Goal: Task Accomplishment & Management: Use online tool/utility

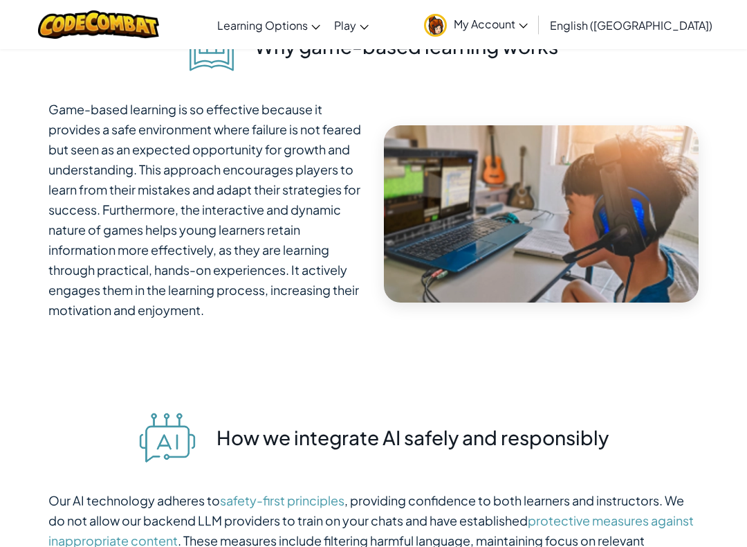
scroll to position [4720, 0]
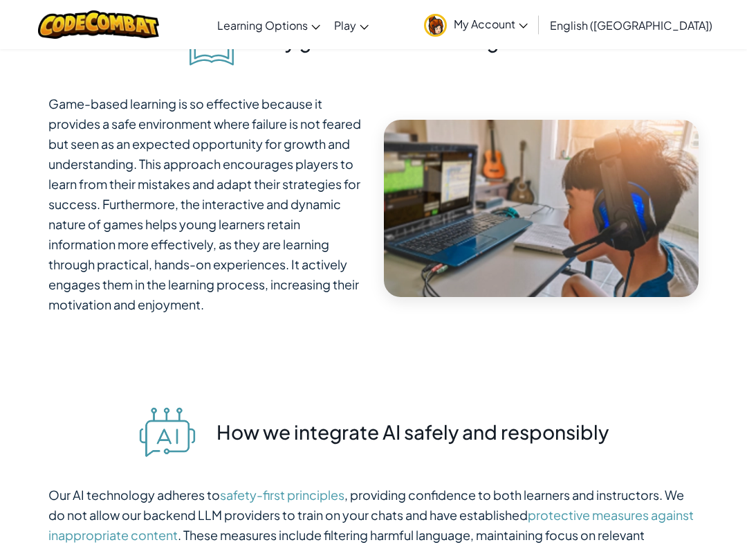
click at [0, 0] on link "CodeCombat Home" at bounding box center [0, 0] width 0 height 0
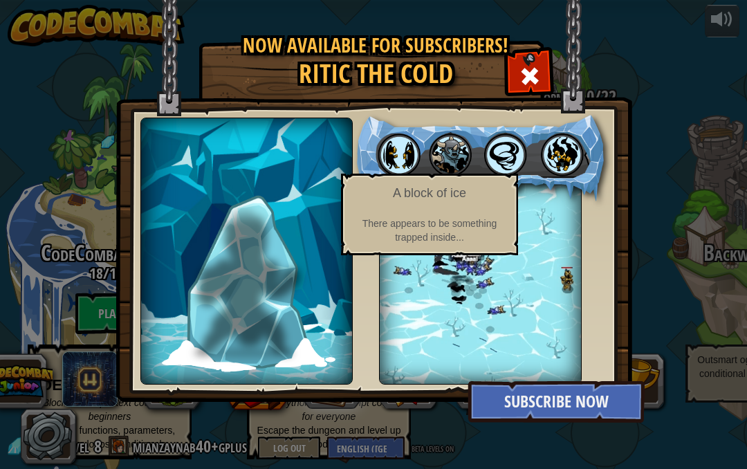
click at [293, 241] on img at bounding box center [247, 281] width 106 height 154
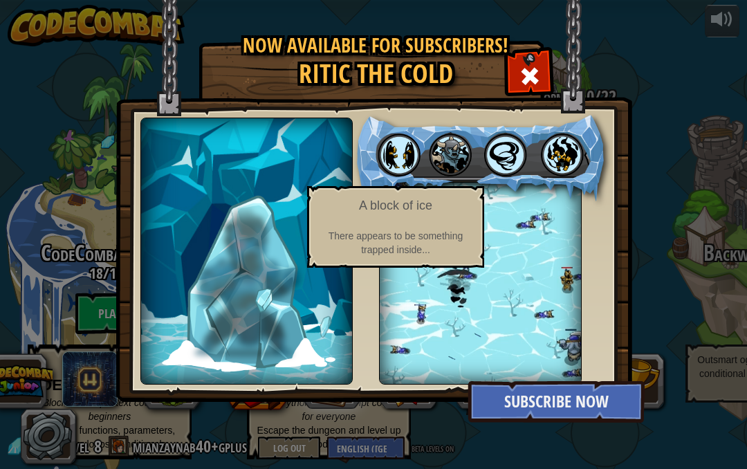
click at [259, 253] on img at bounding box center [247, 281] width 106 height 154
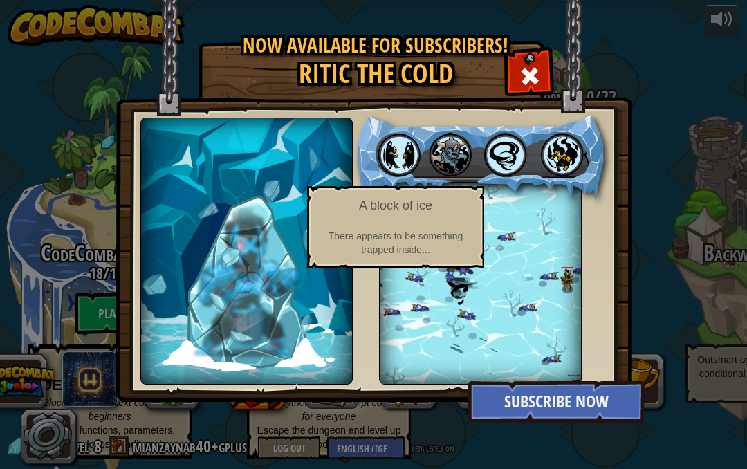
click at [282, 326] on img at bounding box center [247, 281] width 106 height 154
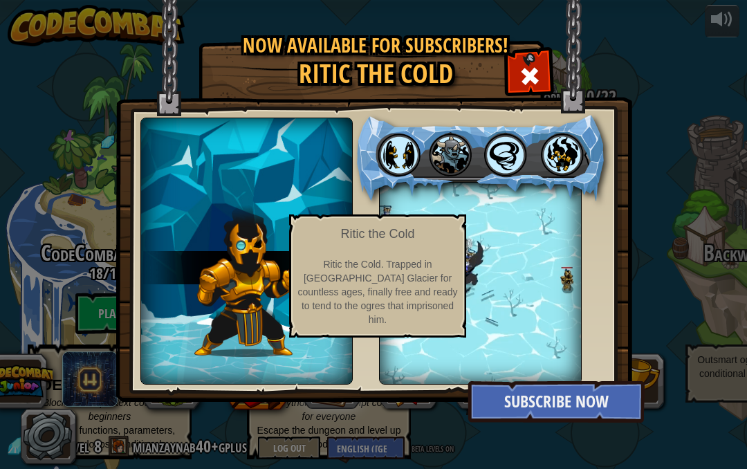
click at [241, 282] on img at bounding box center [247, 280] width 104 height 156
click at [470, 192] on div at bounding box center [480, 158] width 255 height 86
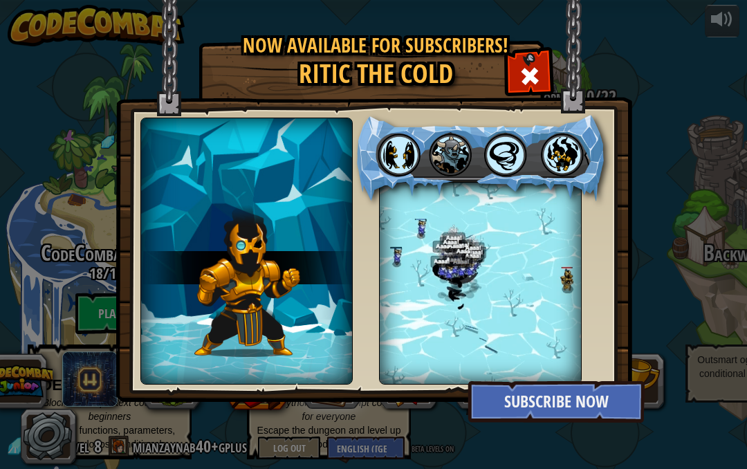
click at [546, 85] on div at bounding box center [530, 75] width 44 height 44
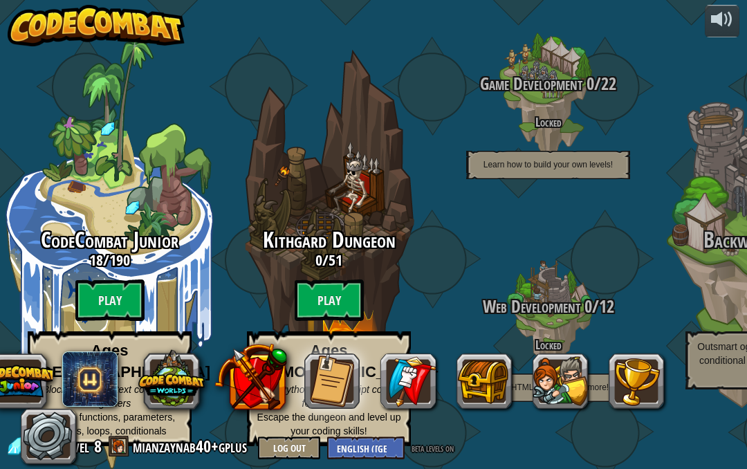
scroll to position [35, 0]
click at [318, 263] on div "Kithgard Dungeon 0 / 51 Play Ages [DEMOGRAPHIC_DATA]+ Real Python or JavaScript…" at bounding box center [328, 337] width 219 height 219
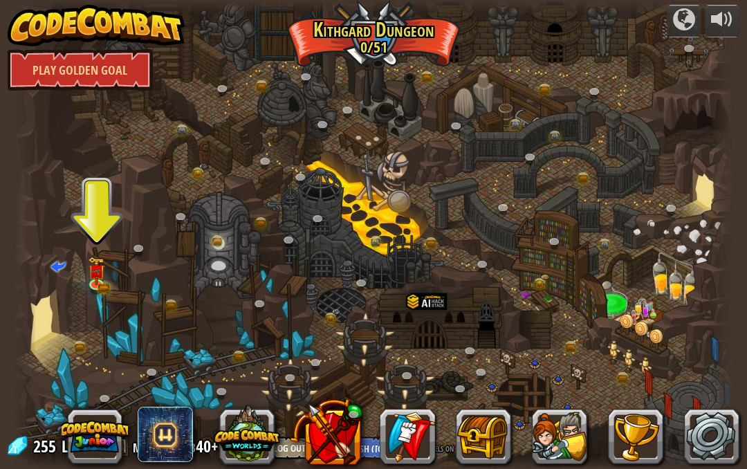
click at [99, 273] on img at bounding box center [96, 272] width 10 height 8
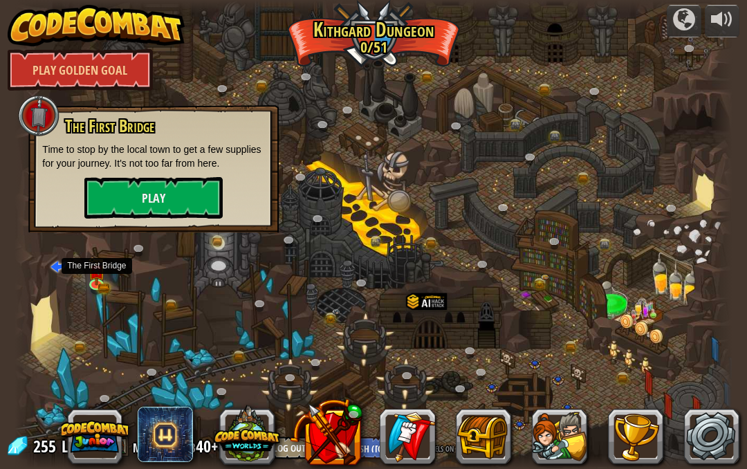
click at [152, 203] on button "Play" at bounding box center [153, 198] width 138 height 42
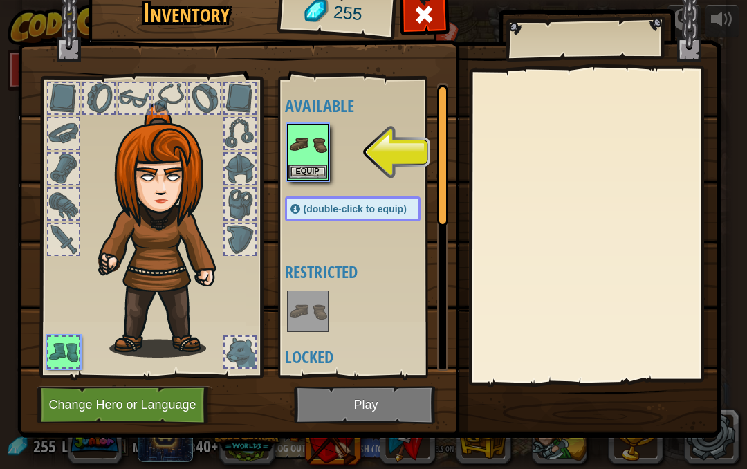
click at [300, 152] on img at bounding box center [307, 144] width 39 height 39
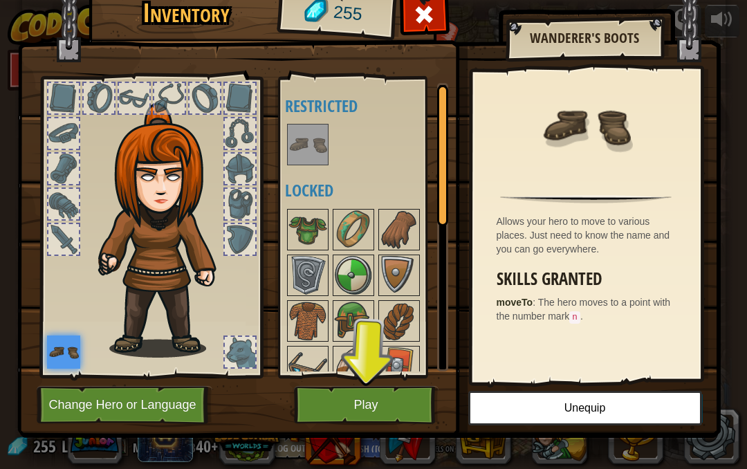
click at [322, 421] on button "Play" at bounding box center [366, 405] width 145 height 38
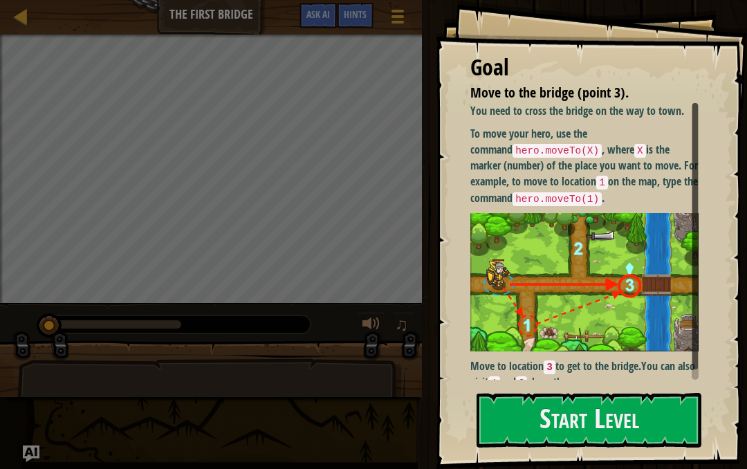
click at [659, 439] on button "Start Level" at bounding box center [589, 420] width 225 height 55
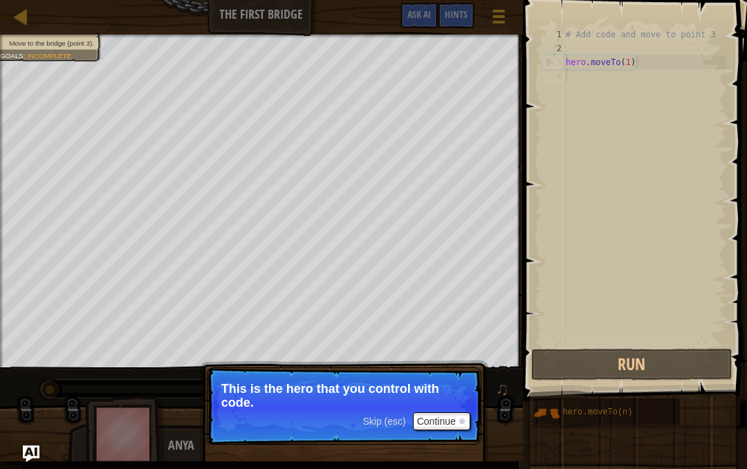
click at [455, 424] on button "Continue" at bounding box center [441, 421] width 57 height 18
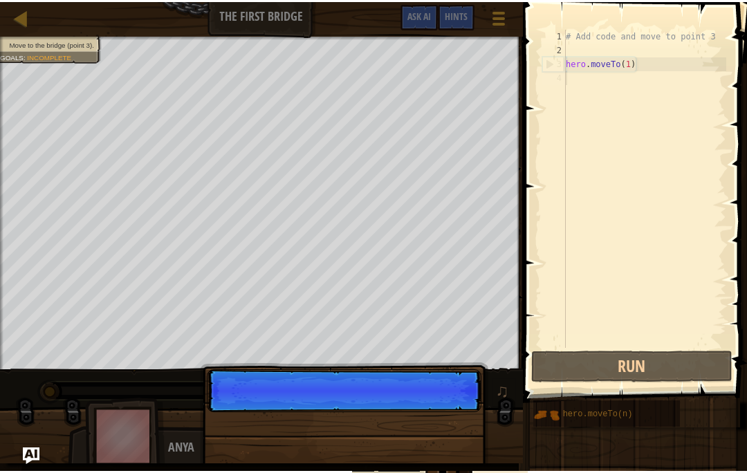
scroll to position [15, 14]
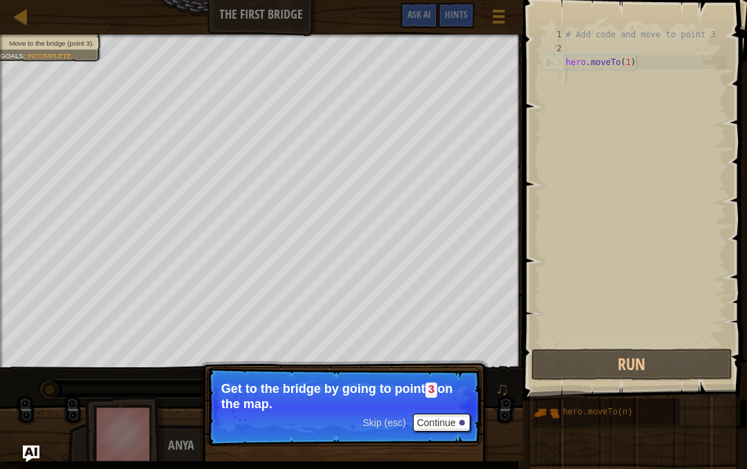
click at [455, 419] on button "Continue" at bounding box center [441, 423] width 57 height 18
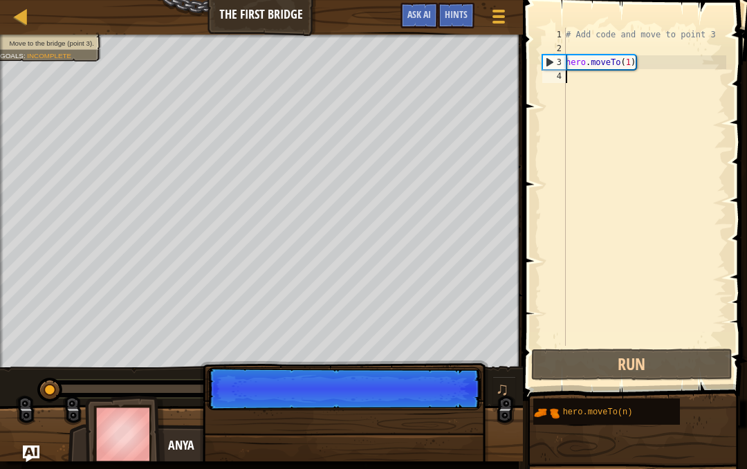
click at [451, 410] on p "Skip (esc) Continue" at bounding box center [344, 388] width 275 height 43
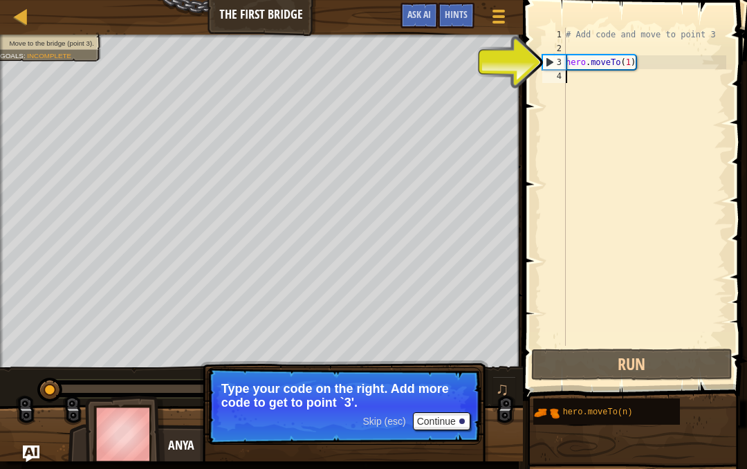
click at [455, 424] on button "Continue" at bounding box center [441, 421] width 57 height 18
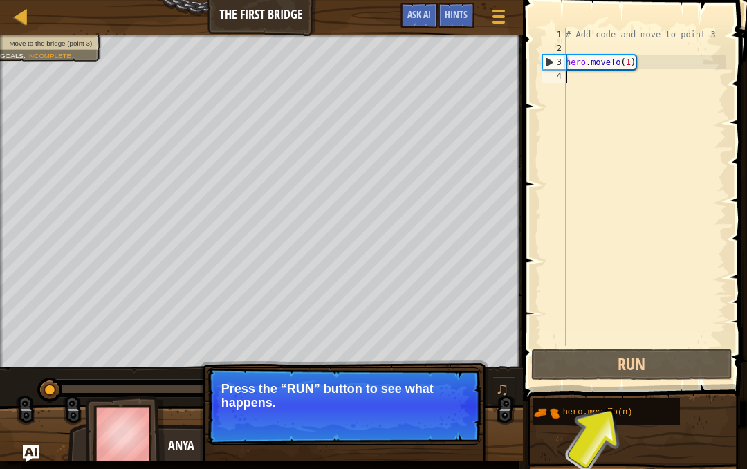
click at [613, 363] on button "Run" at bounding box center [631, 365] width 201 height 32
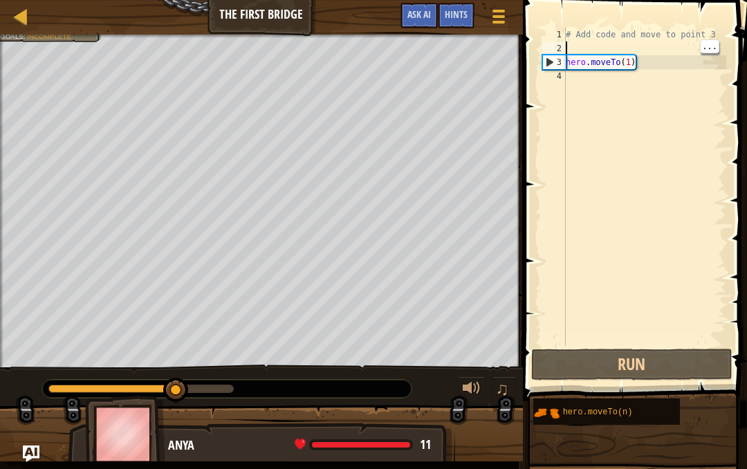
click at [674, 74] on div "# Add code and move to point 3 hero . moveTo ( 1 )" at bounding box center [644, 201] width 163 height 346
click at [661, 85] on div "# Add code and move to point 3 hero . moveTo ( 1 )" at bounding box center [644, 201] width 163 height 346
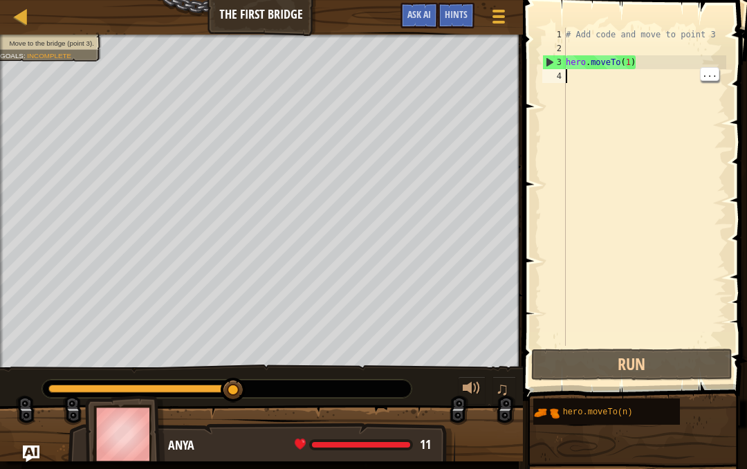
click at [670, 80] on div "# Add code and move to point 3 hero . moveTo ( 1 )" at bounding box center [644, 201] width 163 height 346
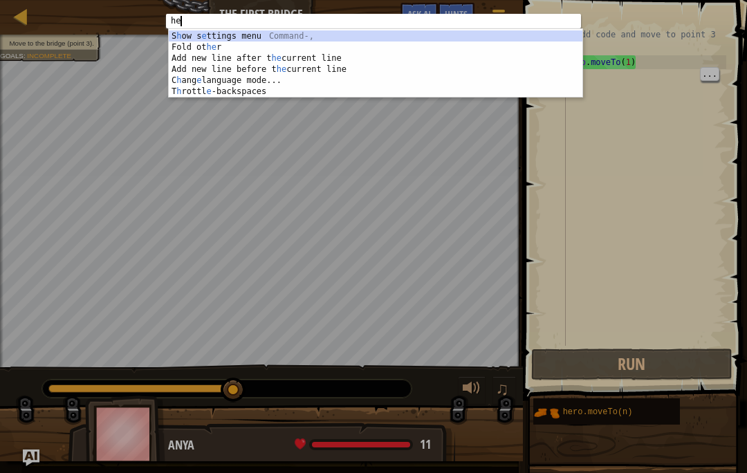
scroll to position [12, 34]
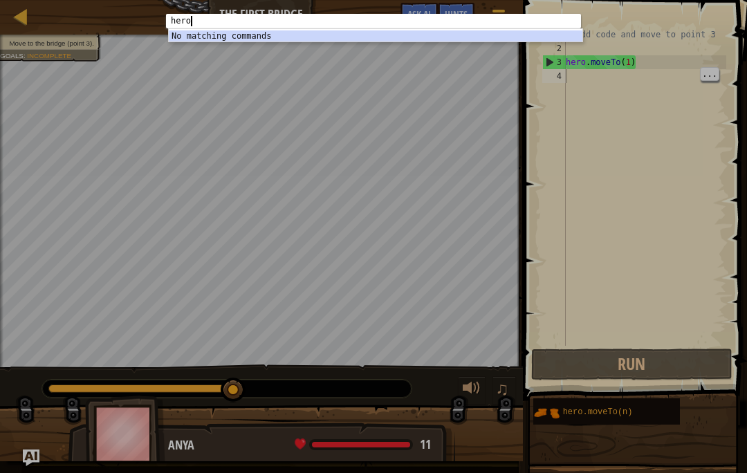
type textarea "abcde fg"
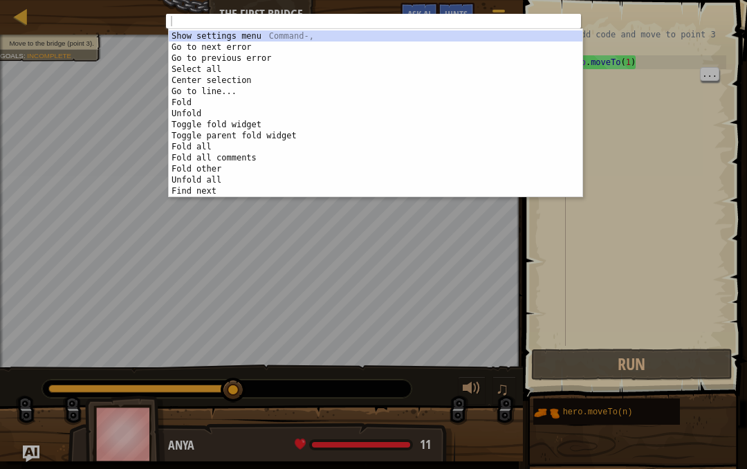
click at [169, 299] on div "abcde fg 1 הההההההההההההההההההההההההההההההההההההההההההההההההההההההההההההההההההה…" at bounding box center [373, 234] width 747 height 469
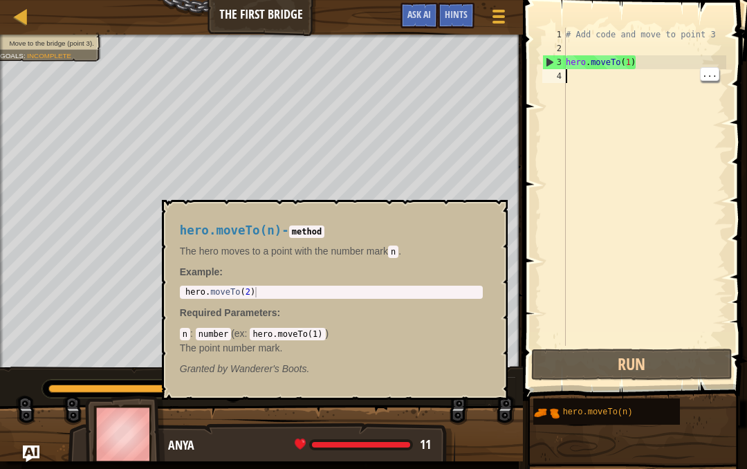
click at [663, 403] on div "hero.moveTo(n)" at bounding box center [616, 411] width 113 height 26
click at [235, 289] on div "hero . moveTo ( 2 )" at bounding box center [331, 302] width 297 height 31
type textarea "abcde fg"
click at [677, 302] on div "# Add code and move to point 3 hero . moveTo ( 1 )" at bounding box center [644, 201] width 163 height 346
click at [663, 364] on button "Run" at bounding box center [631, 365] width 201 height 32
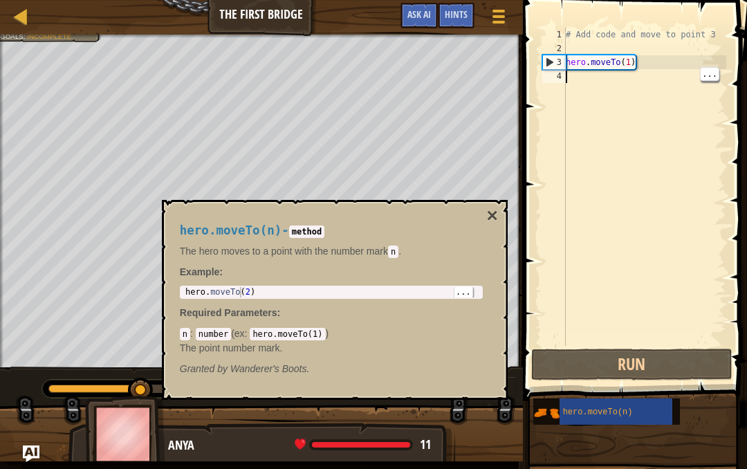
click at [643, 414] on div "hero.moveTo(n)" at bounding box center [616, 411] width 113 height 26
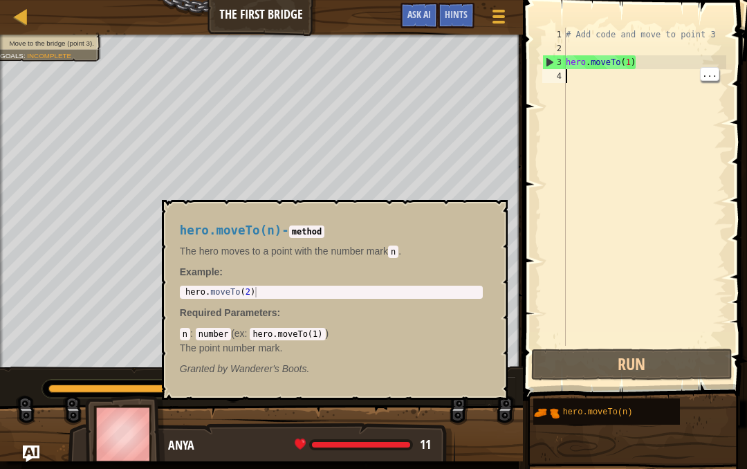
click at [639, 403] on div "hero.moveTo(n)" at bounding box center [616, 411] width 113 height 26
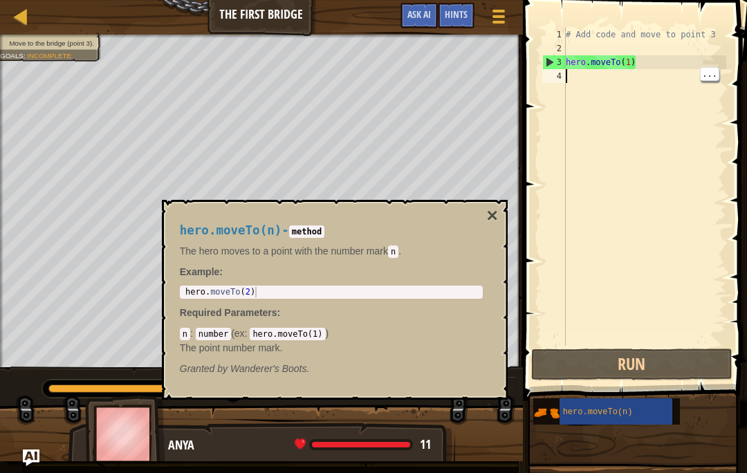
click at [655, 83] on div "# Add code and move to point 3 hero . moveTo ( 1 )" at bounding box center [644, 201] width 163 height 346
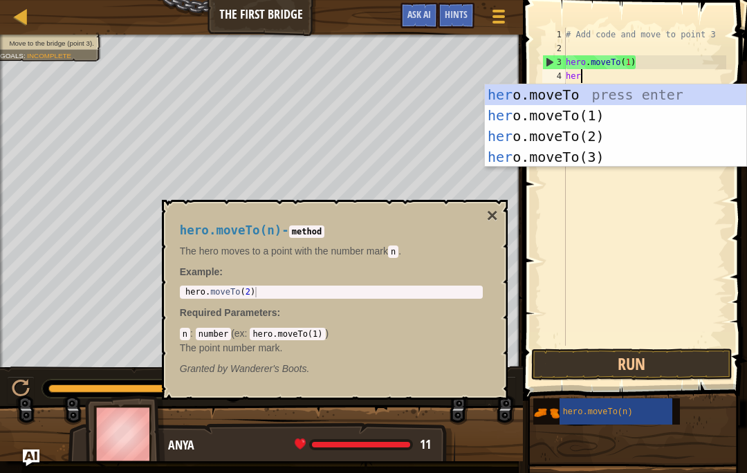
scroll to position [15, 29]
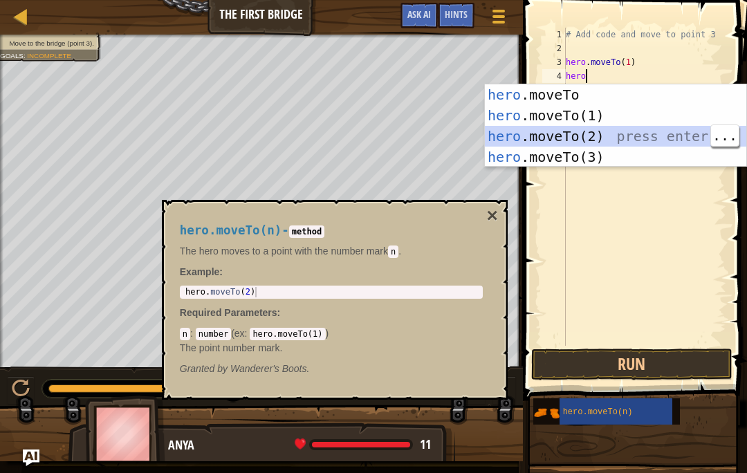
click at [670, 134] on div "hero .moveTo press enter hero .moveTo(1) press enter hero .moveTo(2) press ente…" at bounding box center [615, 146] width 261 height 125
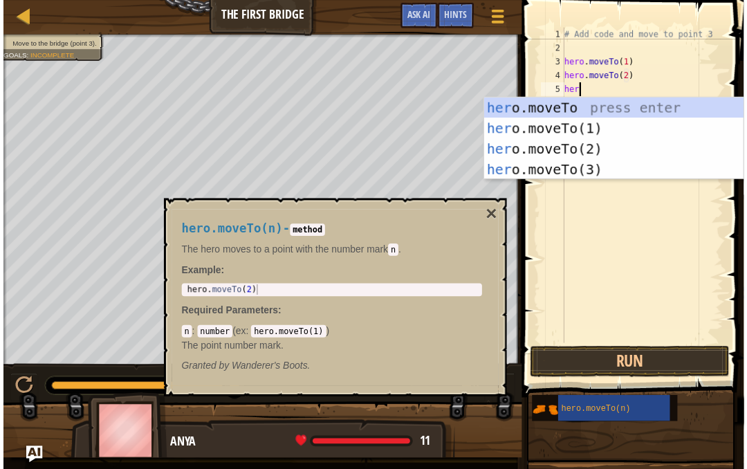
scroll to position [15, 34]
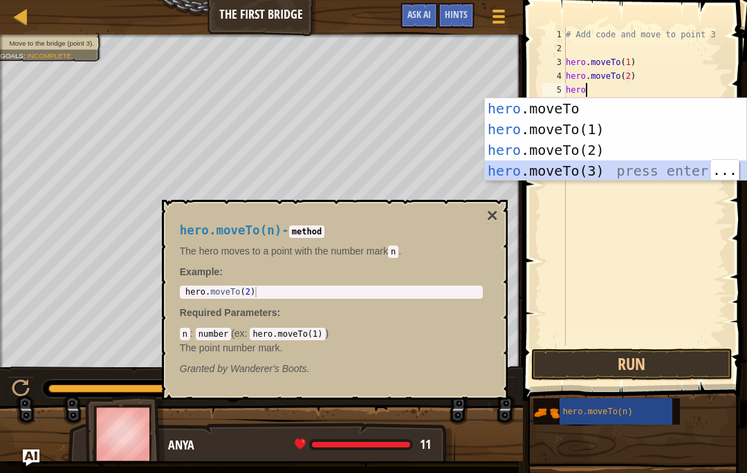
type textarea "abcde fg"
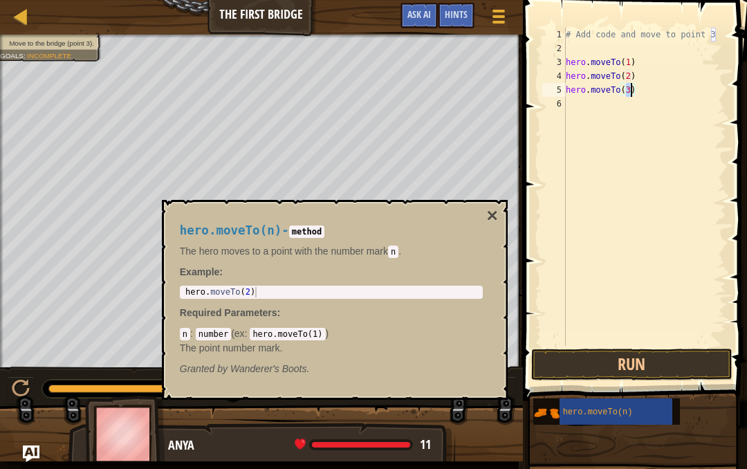
click at [490, 216] on button "×" at bounding box center [491, 215] width 11 height 19
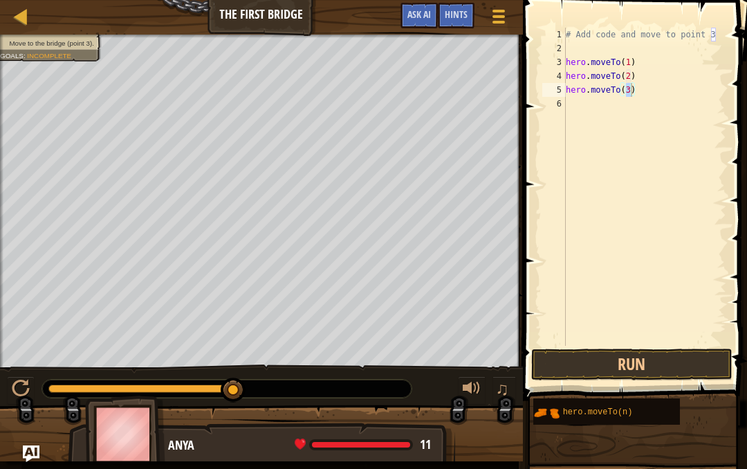
click at [658, 363] on button "Run" at bounding box center [631, 365] width 201 height 32
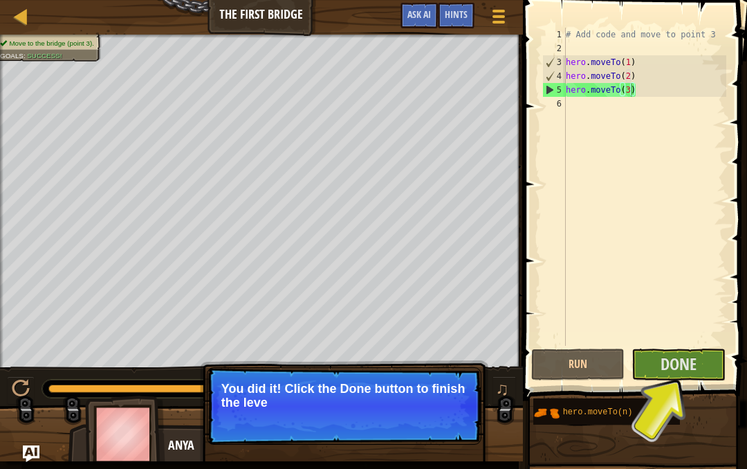
click at [677, 377] on button "Done" at bounding box center [679, 365] width 94 height 32
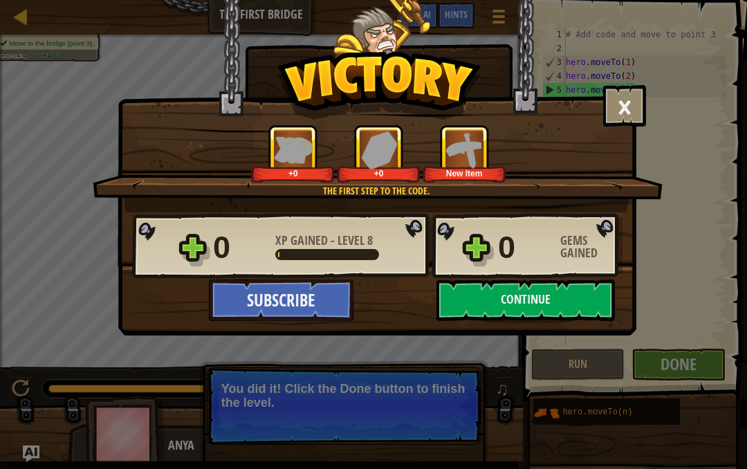
click at [614, 284] on button "Continue" at bounding box center [526, 300] width 178 height 42
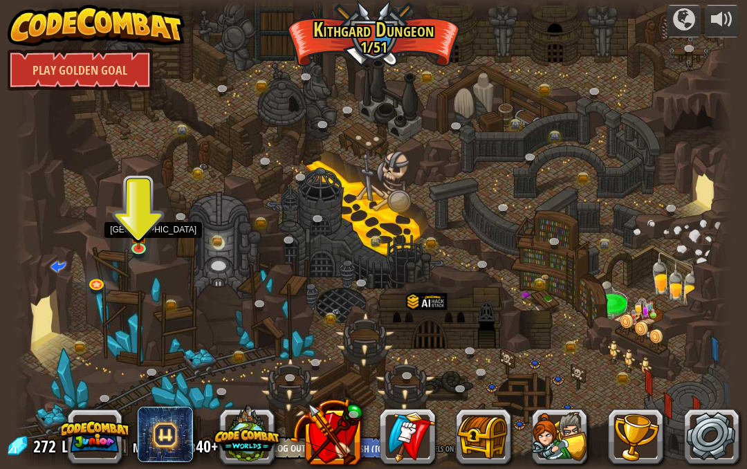
click at [138, 244] on img at bounding box center [138, 234] width 17 height 30
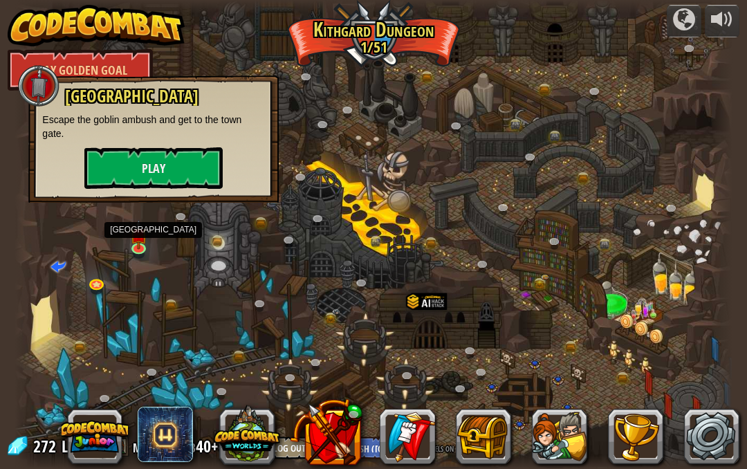
click at [140, 171] on button "Play" at bounding box center [153, 168] width 138 height 42
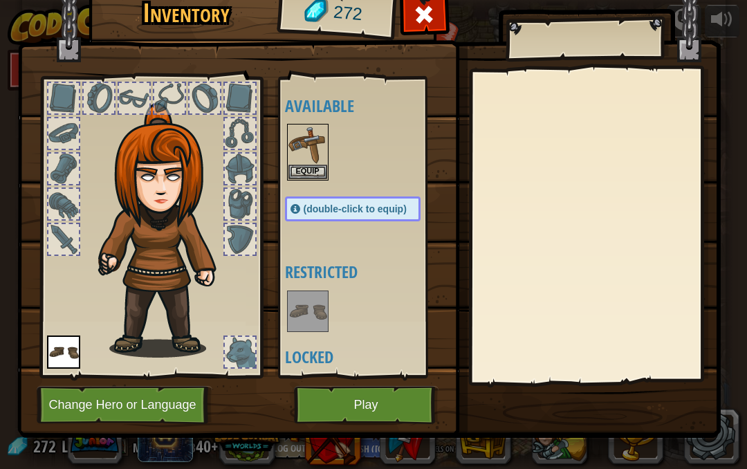
click at [297, 156] on img at bounding box center [307, 144] width 39 height 39
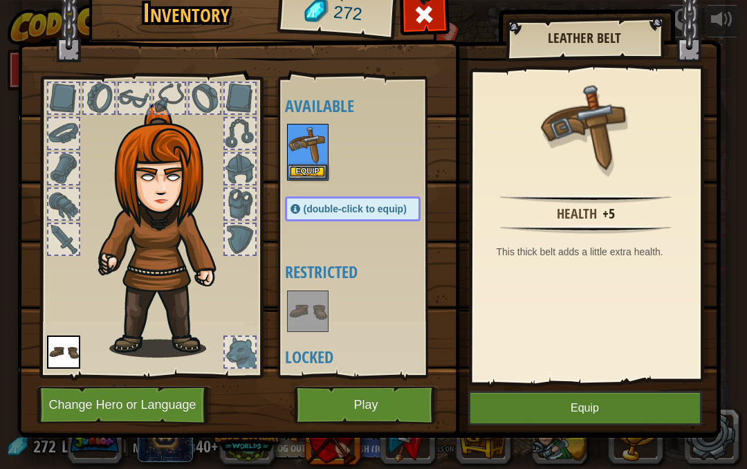
click at [594, 423] on button "Equip" at bounding box center [585, 408] width 234 height 35
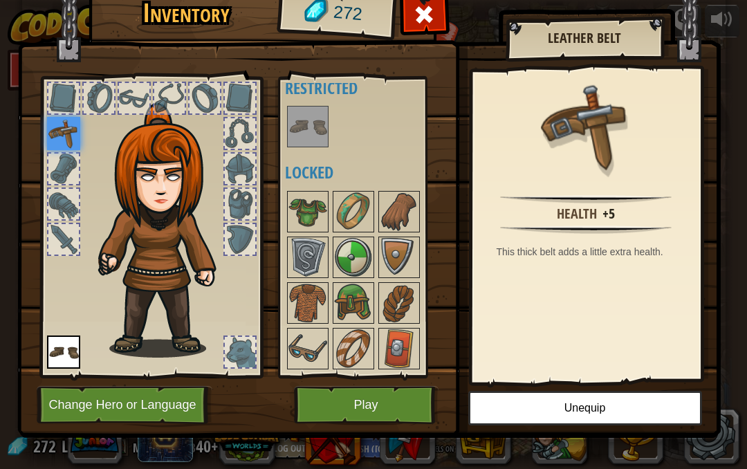
scroll to position [17, 0]
click at [302, 209] on img at bounding box center [307, 212] width 39 height 39
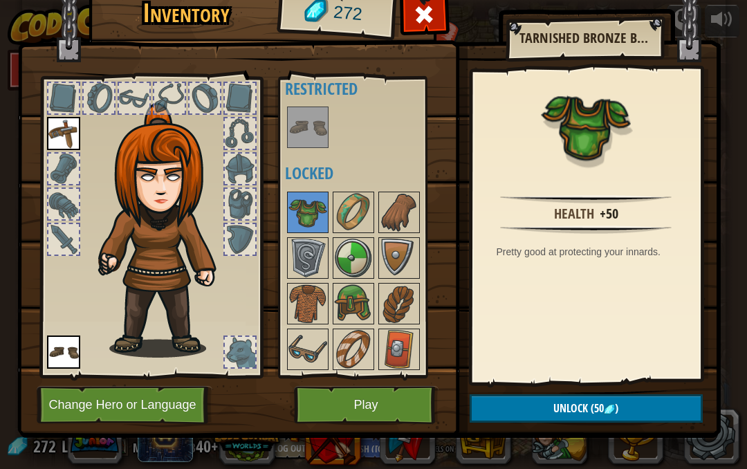
click at [306, 214] on img at bounding box center [307, 212] width 39 height 39
click at [219, 130] on img at bounding box center [166, 230] width 149 height 255
click at [309, 127] on img at bounding box center [307, 127] width 39 height 39
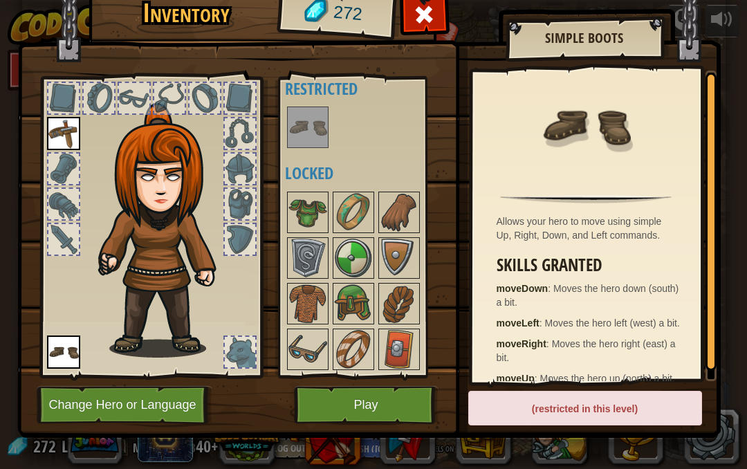
click at [339, 207] on img at bounding box center [353, 212] width 39 height 39
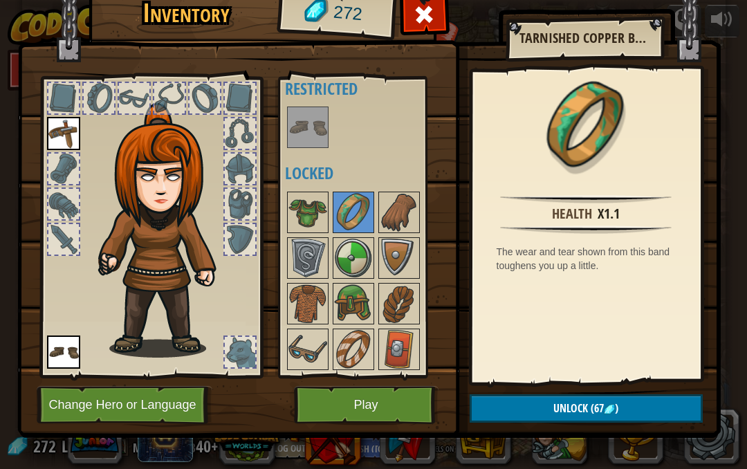
click at [313, 262] on img at bounding box center [307, 258] width 39 height 39
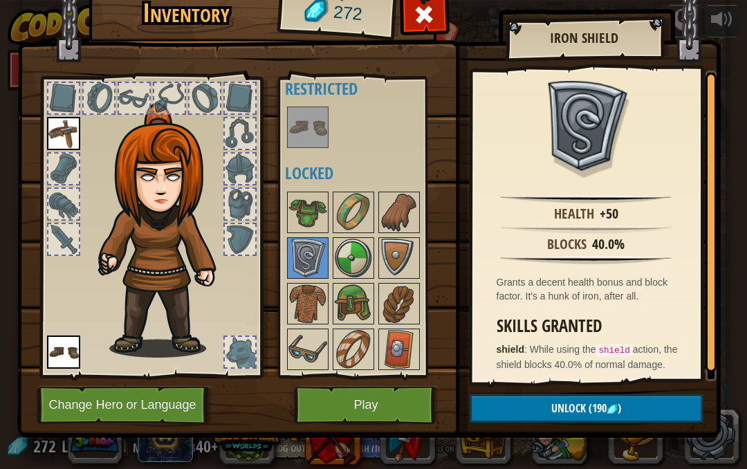
click at [348, 251] on img at bounding box center [353, 258] width 39 height 39
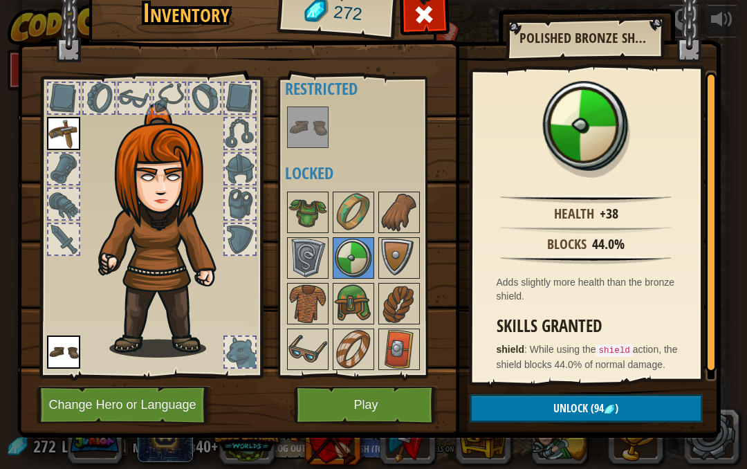
click at [277, 246] on img at bounding box center [369, 187] width 704 height 502
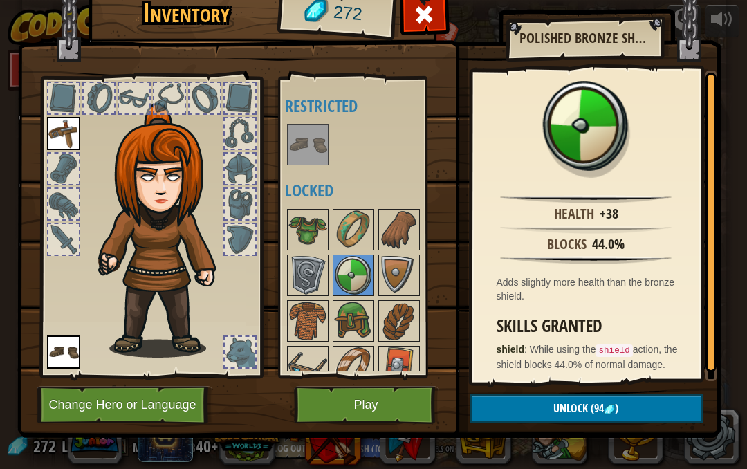
scroll to position [0, 0]
click at [341, 405] on button "Play" at bounding box center [366, 405] width 145 height 38
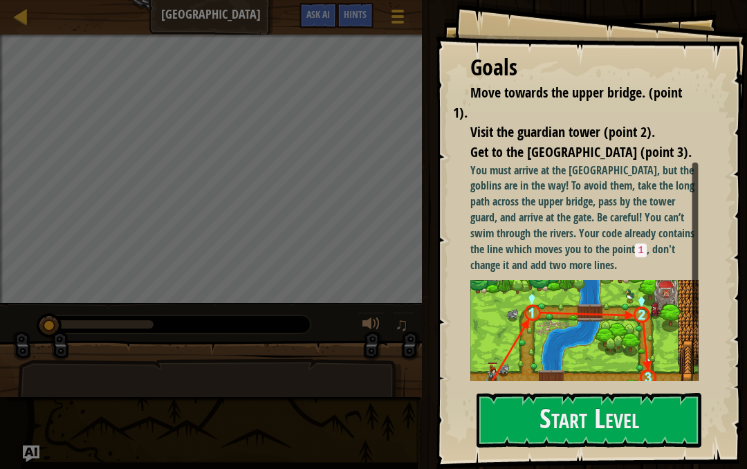
click at [515, 434] on button "Start Level" at bounding box center [589, 420] width 225 height 55
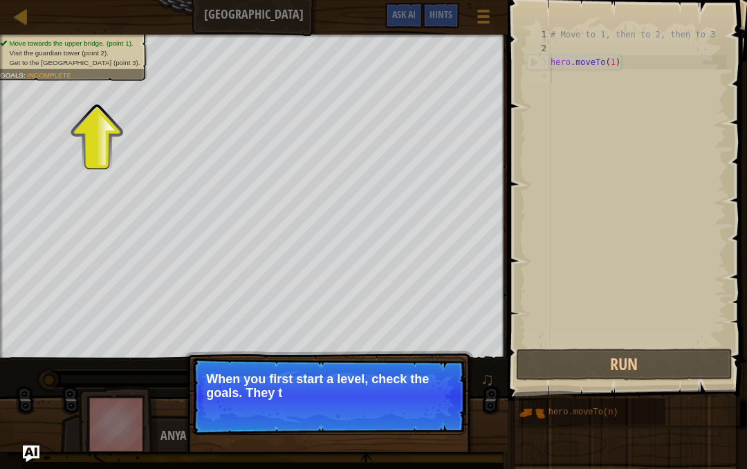
click at [509, 214] on span at bounding box center [629, 180] width 250 height 441
click at [645, 362] on button "Run" at bounding box center [624, 365] width 216 height 32
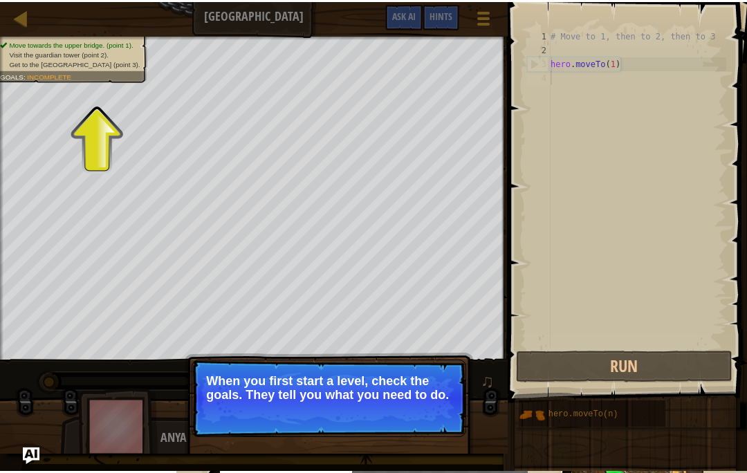
scroll to position [15, 14]
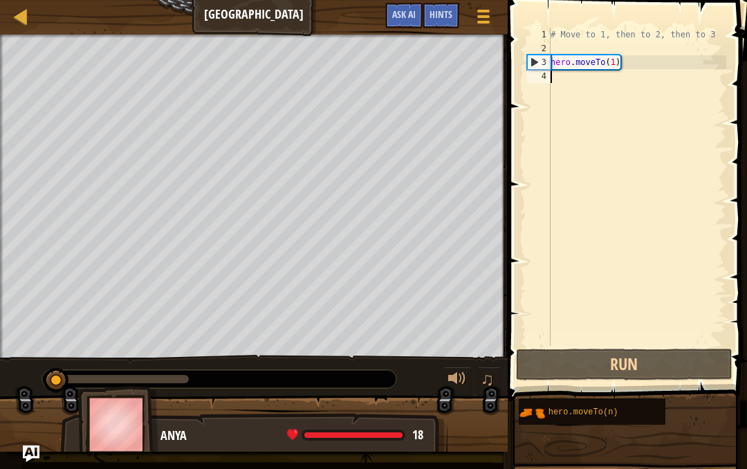
click at [678, 357] on button "Run" at bounding box center [624, 365] width 216 height 32
click at [679, 368] on button "Run" at bounding box center [624, 365] width 216 height 32
click at [81, 387] on img at bounding box center [118, 424] width 80 height 77
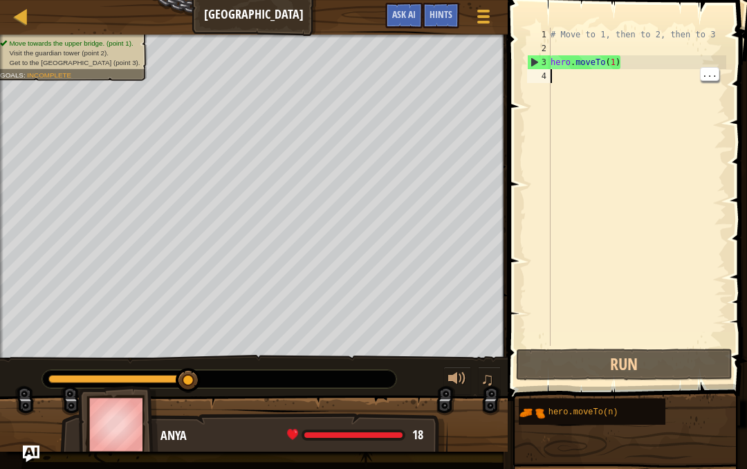
click at [686, 82] on div "# Move to 1, then to 2, then to 3 hero . moveTo ( 1 )" at bounding box center [637, 201] width 178 height 346
click at [641, 44] on div "# Move to 1, then to 2, then to 3 hero . moveTo ( 1 )" at bounding box center [637, 201] width 178 height 346
click at [634, 88] on div "# Move to 1, then to 2, then to 3 hero . moveTo ( 1 )" at bounding box center [637, 201] width 178 height 346
click at [721, 72] on div "# Move to 1, then to 2, then to 3 hero . moveTo ( 1 )" at bounding box center [637, 201] width 178 height 346
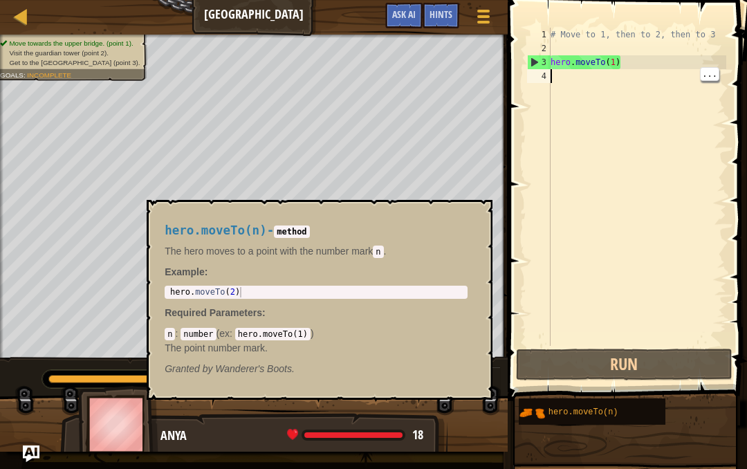
click at [625, 422] on div "hero.moveTo(n)" at bounding box center [601, 411] width 113 height 26
click at [658, 79] on div "# Move to 1, then to 2, then to 3 hero . moveTo ( 1 )" at bounding box center [637, 201] width 178 height 346
click at [637, 93] on div "# Move to 1, then to 2, then to 3 hero . moveTo ( 1 )" at bounding box center [637, 201] width 178 height 346
click at [475, 223] on button "×" at bounding box center [477, 215] width 11 height 19
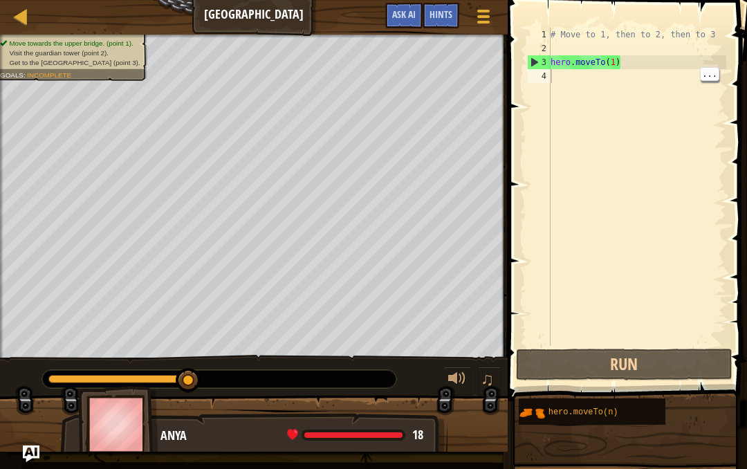
click at [630, 76] on div "# Move to 1, then to 2, then to 3 hero . moveTo ( 1 )" at bounding box center [637, 201] width 178 height 346
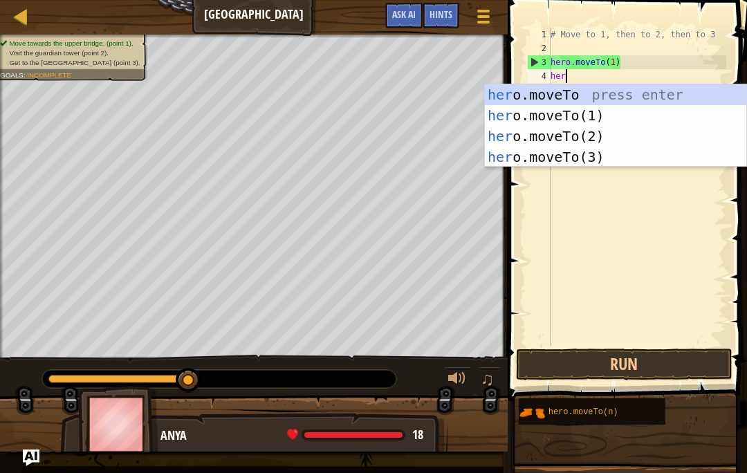
scroll to position [15, 29]
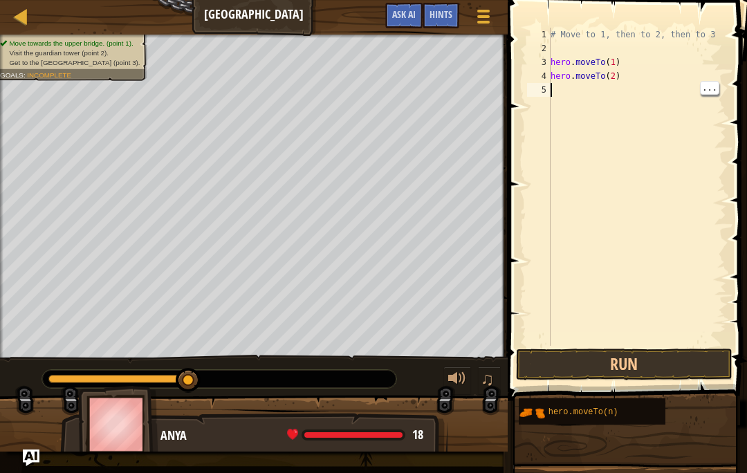
click at [641, 98] on div "# Move to 1, then to 2, then to 3 hero . moveTo ( 1 ) hero . moveTo ( 2 )" at bounding box center [637, 201] width 178 height 346
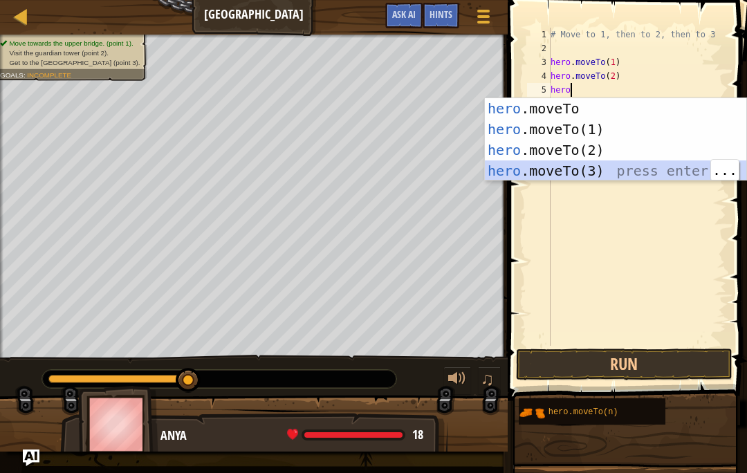
click at [674, 168] on div "hero .moveTo press enter hero .moveTo(1) press enter hero .moveTo(2) press ente…" at bounding box center [615, 160] width 261 height 125
type textarea "abcde fg"
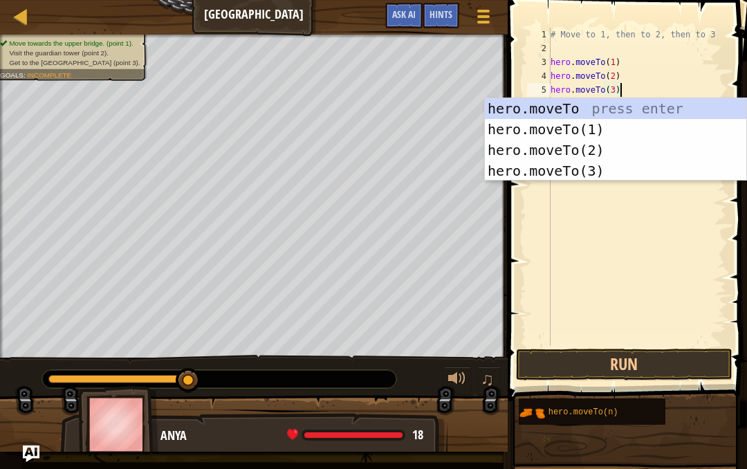
click at [683, 361] on button "Run" at bounding box center [624, 365] width 216 height 32
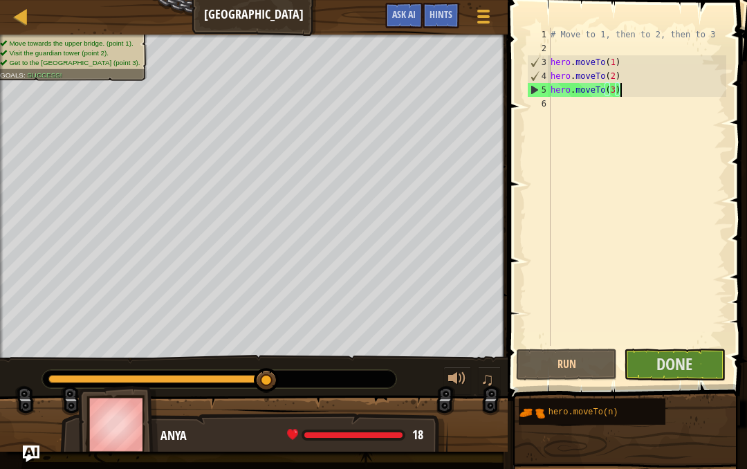
click at [689, 360] on span "Done" at bounding box center [675, 364] width 36 height 22
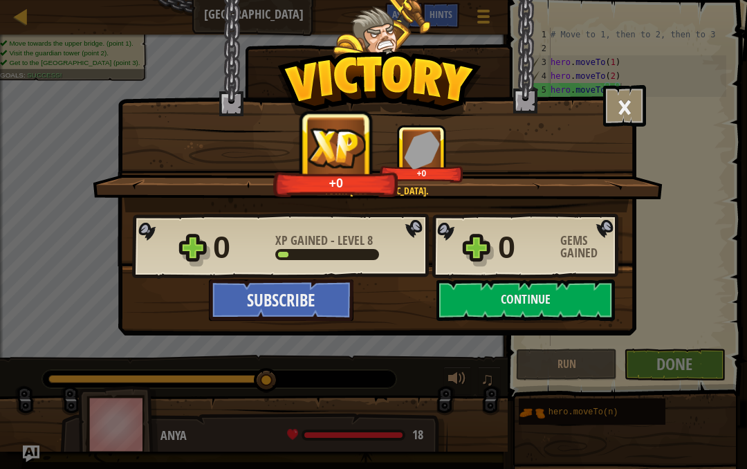
click at [565, 300] on button "Continue" at bounding box center [526, 300] width 178 height 42
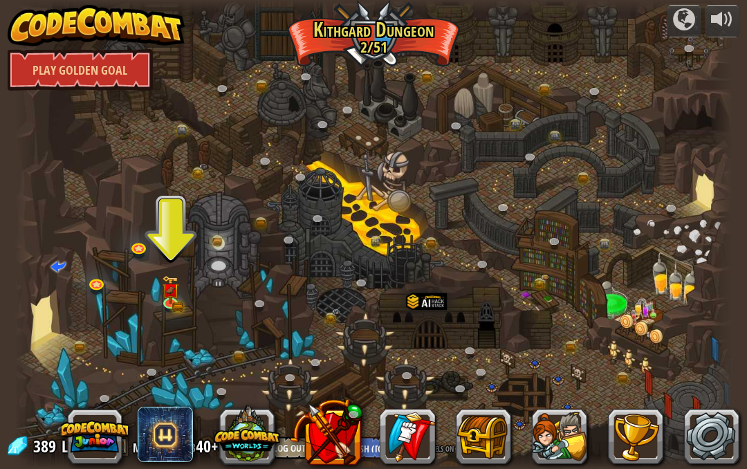
click at [152, 291] on div at bounding box center [373, 234] width 717 height 469
click at [151, 291] on div at bounding box center [373, 234] width 717 height 469
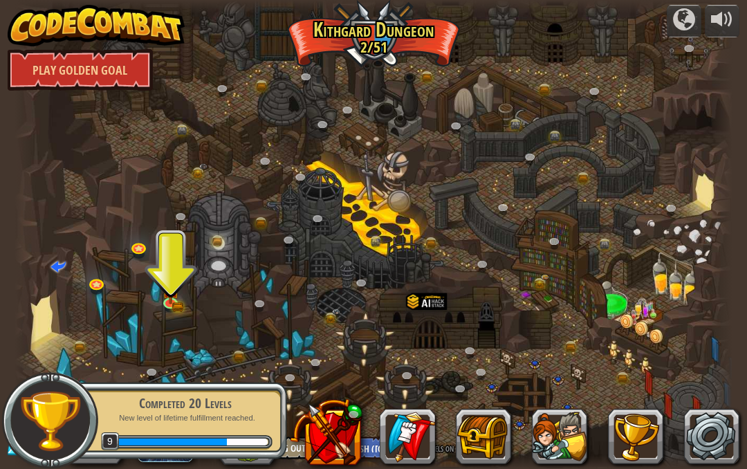
click at [175, 300] on img at bounding box center [170, 289] width 17 height 28
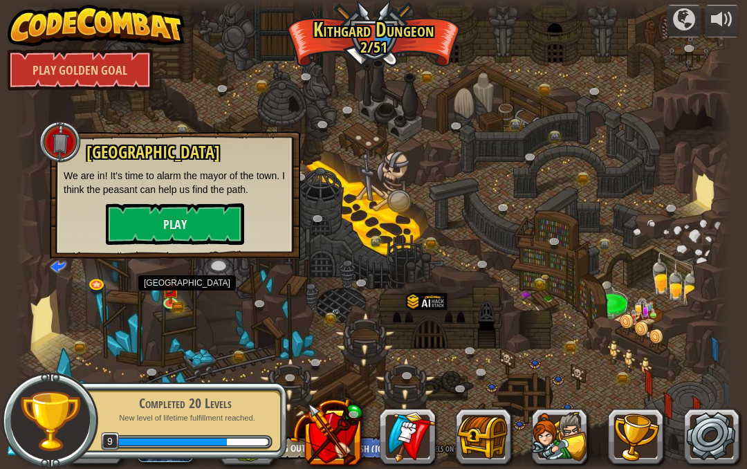
click at [135, 228] on button "Play" at bounding box center [175, 224] width 138 height 42
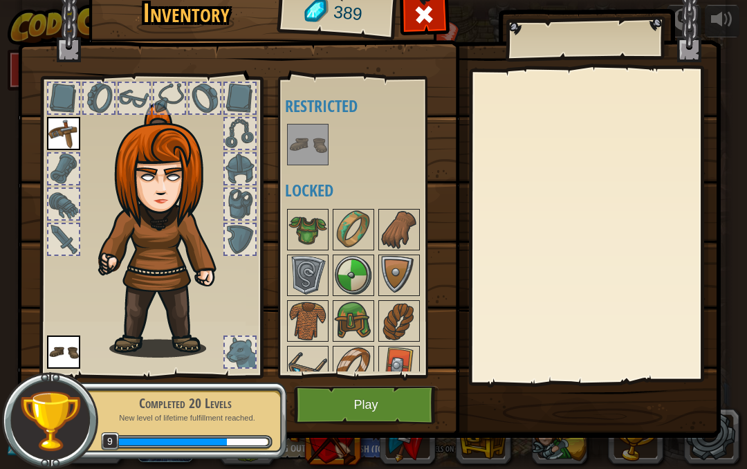
click at [294, 148] on img at bounding box center [307, 144] width 39 height 39
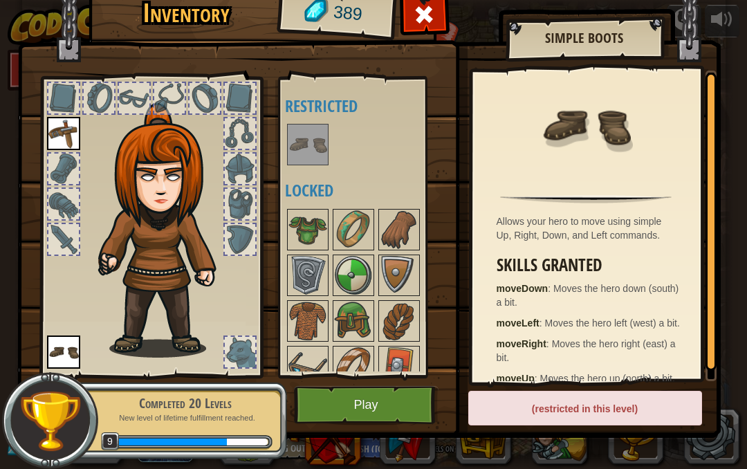
click at [75, 421] on img at bounding box center [50, 420] width 63 height 63
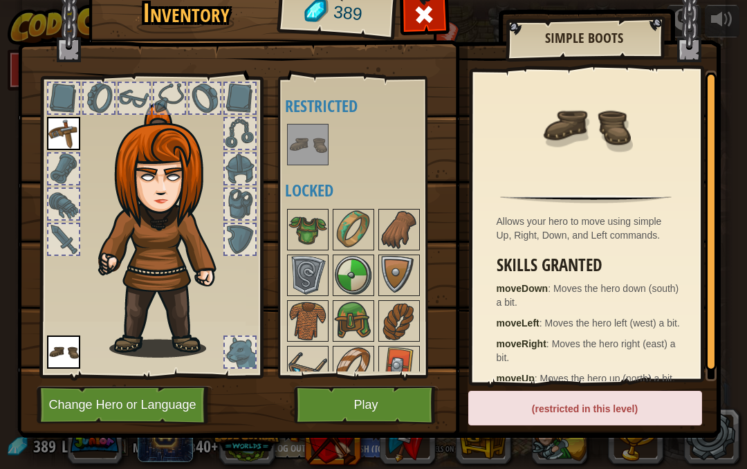
click at [152, 420] on button "Change Hero or Language" at bounding box center [125, 405] width 176 height 38
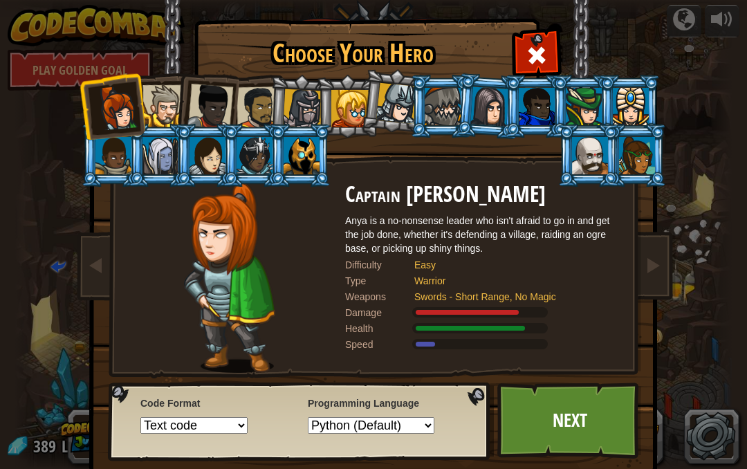
click at [485, 116] on div at bounding box center [489, 105] width 39 height 39
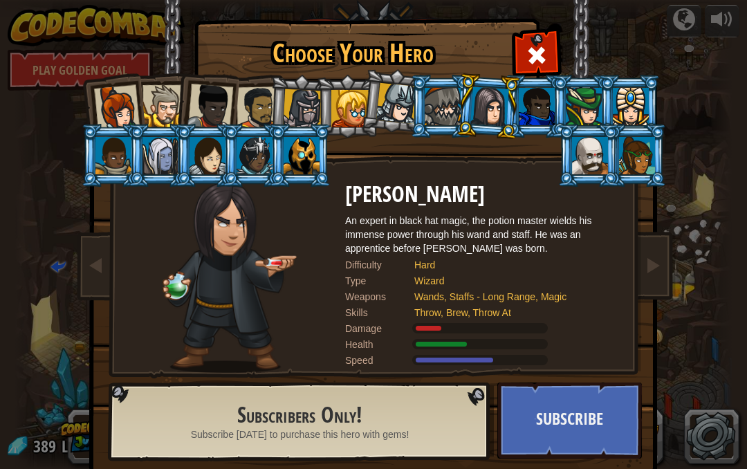
click at [135, 94] on div at bounding box center [117, 108] width 46 height 46
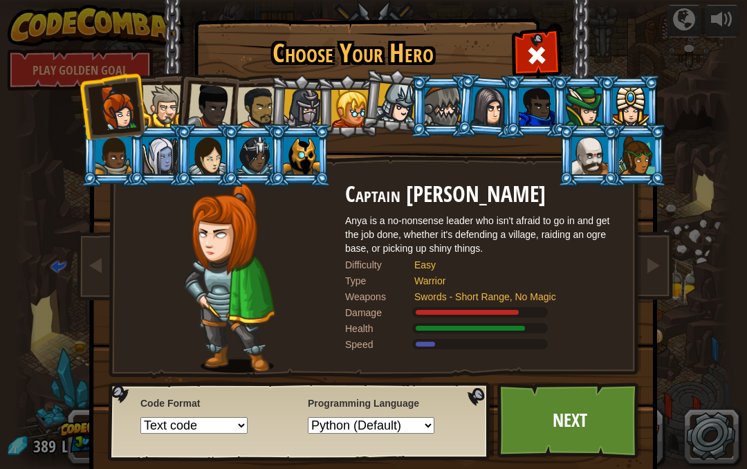
click at [149, 100] on div at bounding box center [164, 106] width 42 height 42
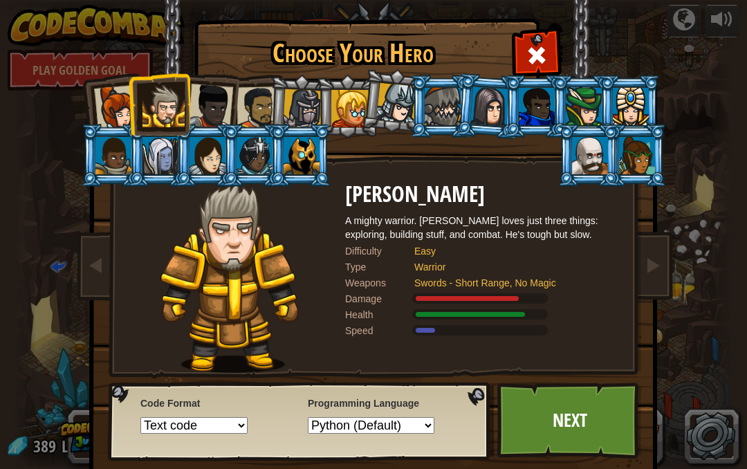
click at [317, 139] on div at bounding box center [302, 155] width 36 height 37
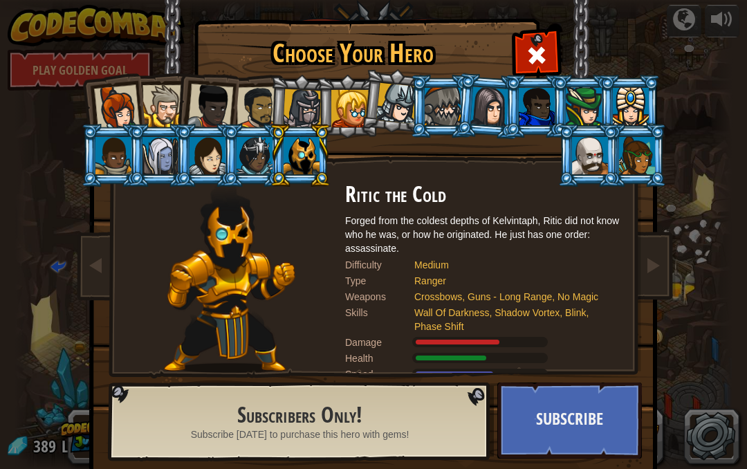
click at [295, 119] on div at bounding box center [302, 108] width 39 height 39
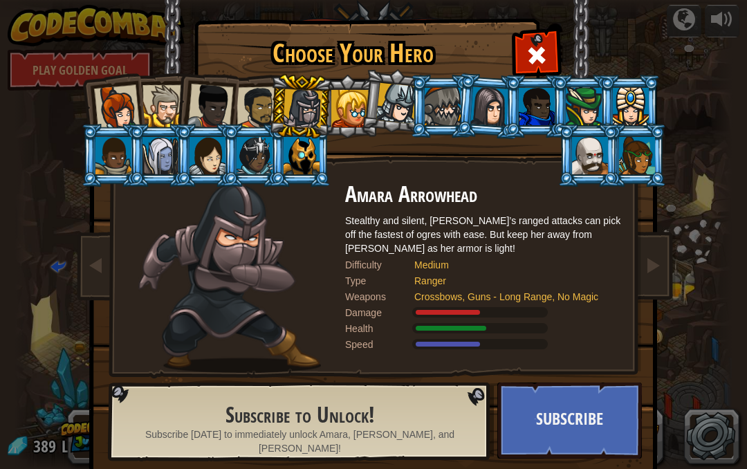
click at [288, 97] on div at bounding box center [302, 108] width 39 height 39
click at [307, 164] on div at bounding box center [302, 155] width 36 height 37
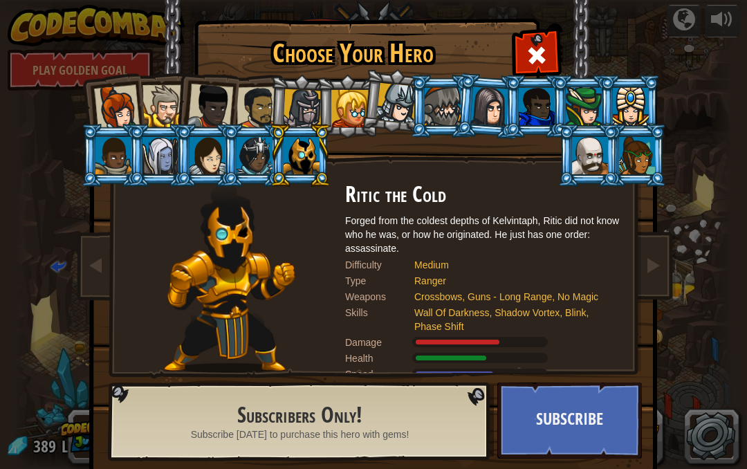
click at [295, 114] on div at bounding box center [302, 108] width 39 height 39
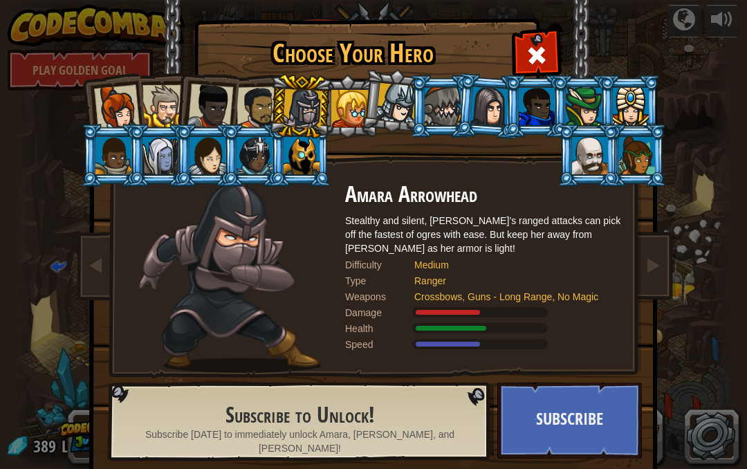
click at [608, 174] on div at bounding box center [590, 155] width 36 height 37
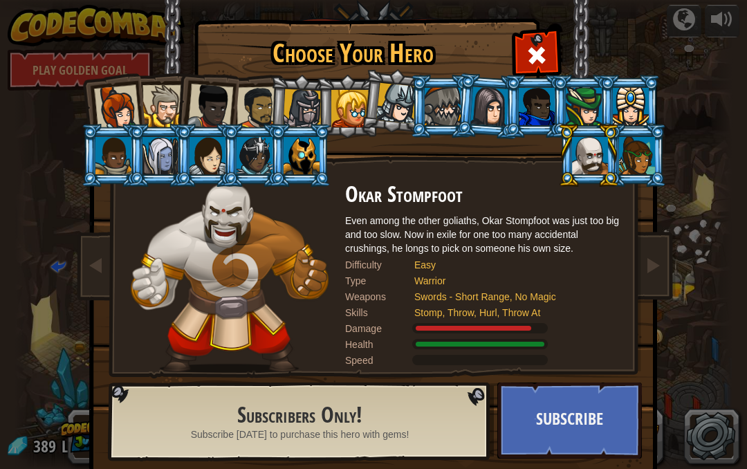
click at [145, 138] on div at bounding box center [161, 155] width 36 height 37
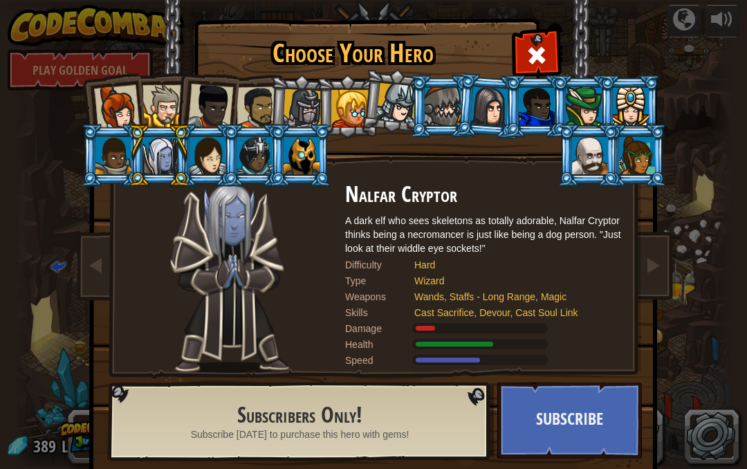
click at [102, 90] on div at bounding box center [117, 108] width 46 height 46
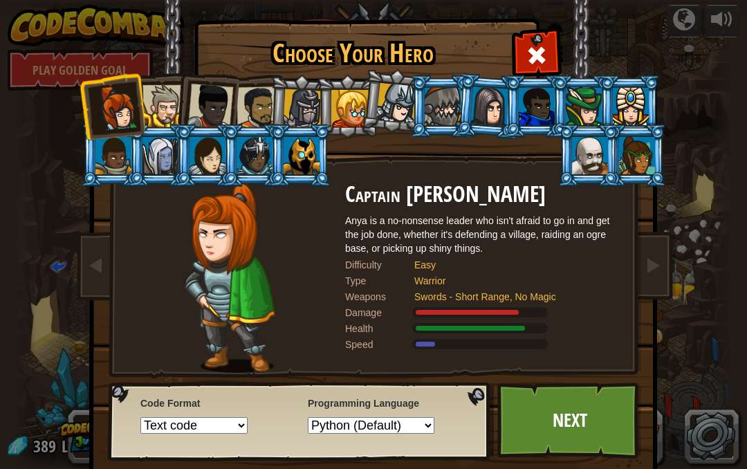
click at [551, 445] on link "Next" at bounding box center [569, 421] width 145 height 76
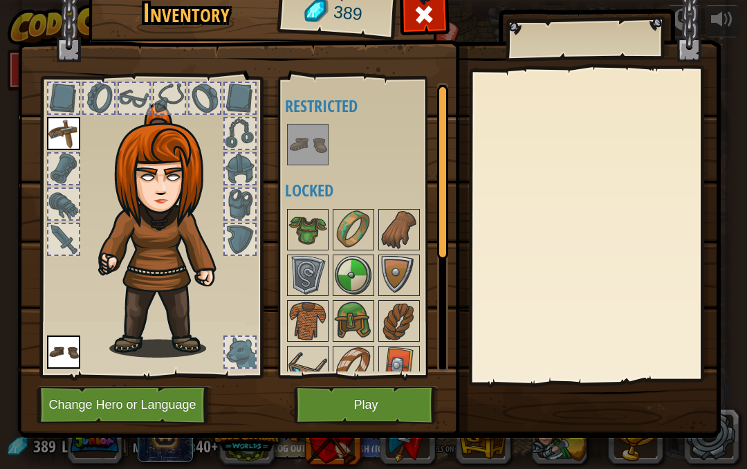
click at [328, 413] on button "Play" at bounding box center [366, 405] width 145 height 38
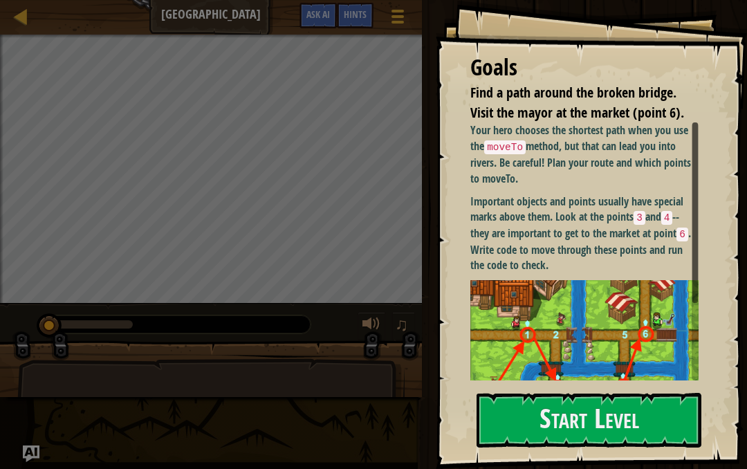
click at [502, 445] on button "Start Level" at bounding box center [589, 420] width 225 height 55
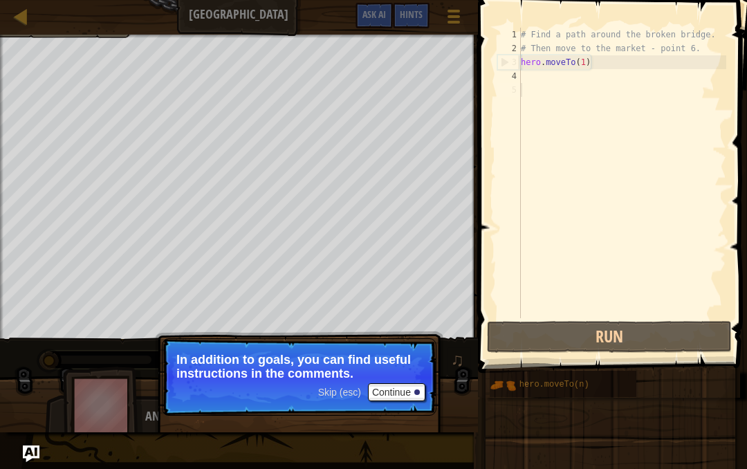
click at [383, 397] on button "Continue" at bounding box center [396, 392] width 57 height 18
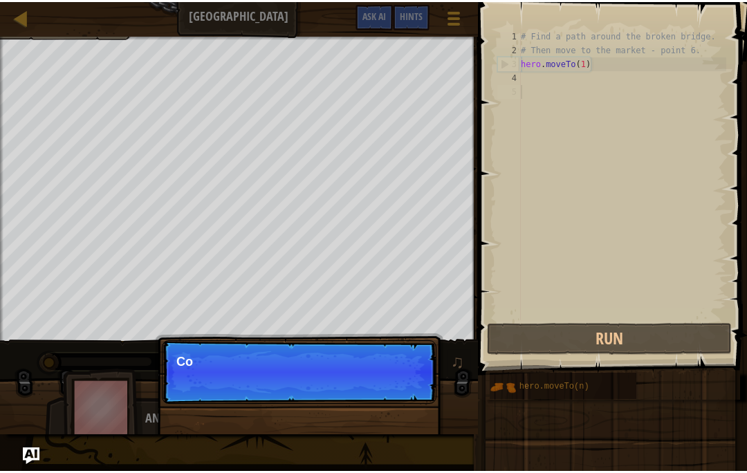
scroll to position [15, 14]
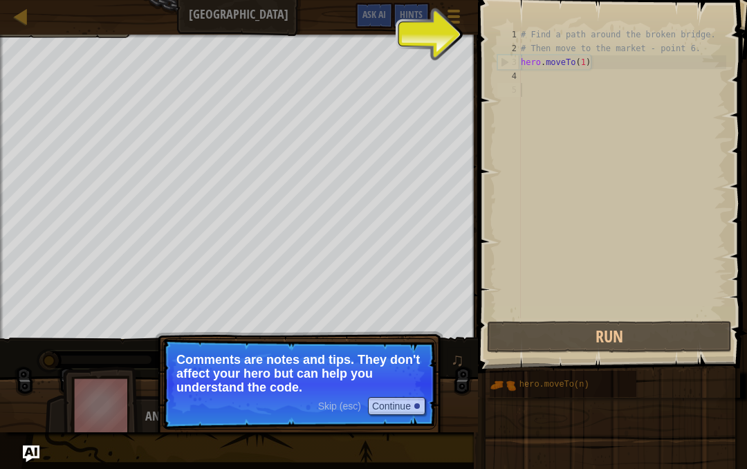
click at [201, 378] on p "Comments are notes and tips. They don't affect your hero but can help you under…" at bounding box center [299, 374] width 246 height 42
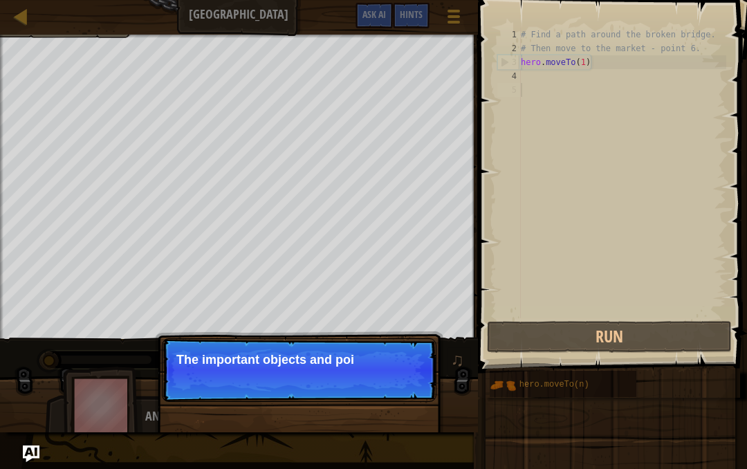
click at [188, 376] on p "Skip (esc) Continue The important objects and poi" at bounding box center [299, 370] width 275 height 64
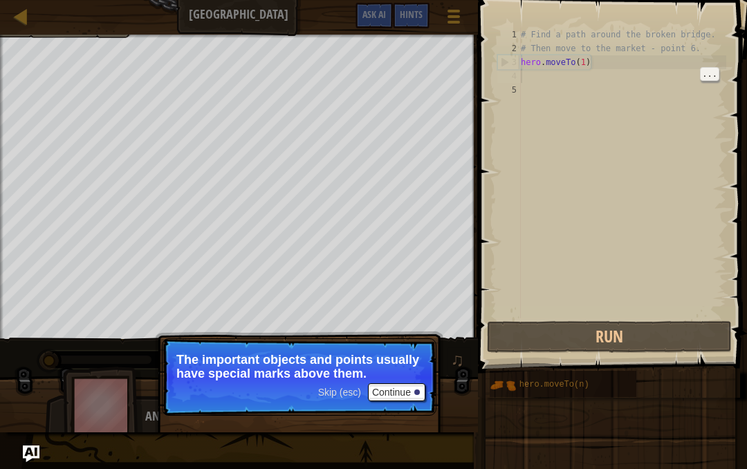
click at [652, 73] on div "# Find a path around the broken bridge. # Then move to the market - point 6. he…" at bounding box center [622, 187] width 208 height 318
click at [663, 79] on div "# Find a path around the broken bridge. # Then move to the market - point 6. he…" at bounding box center [622, 187] width 208 height 318
click at [659, 91] on div "# Find a path around the broken bridge. # Then move to the market - point 6. he…" at bounding box center [622, 187] width 208 height 318
click at [715, 82] on div "# Find a path around the broken bridge. # Then move to the market - point 6. he…" at bounding box center [622, 187] width 208 height 318
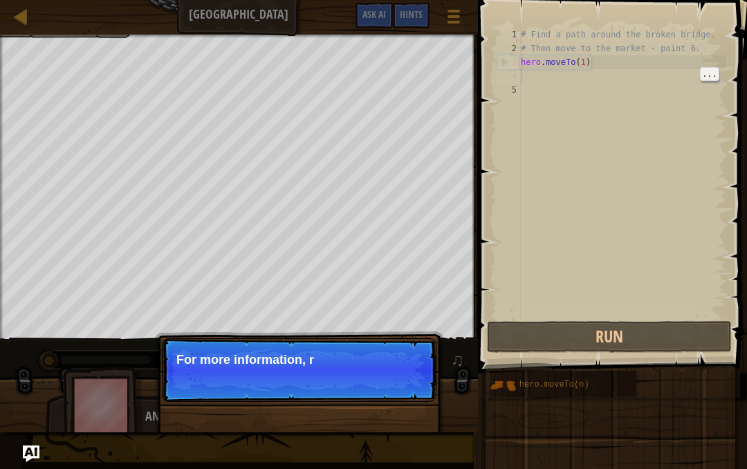
click at [358, 392] on p "Skip (esc) Continue For more information, r" at bounding box center [299, 370] width 275 height 64
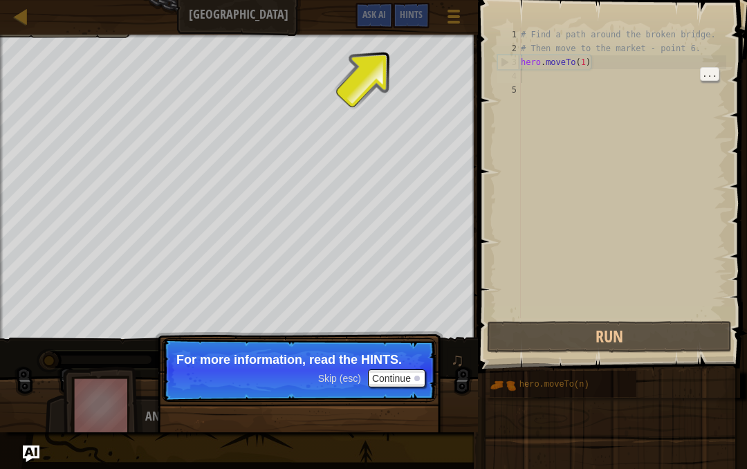
click at [345, 395] on p "Skip (esc) Continue For more information, read the HINTS." at bounding box center [299, 370] width 275 height 64
click at [337, 380] on span "Skip (esc)" at bounding box center [339, 378] width 43 height 11
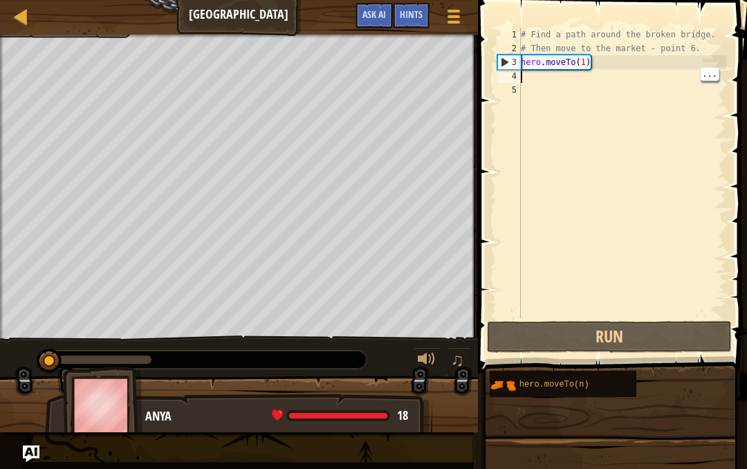
click at [338, 380] on div at bounding box center [239, 410] width 478 height 69
click at [603, 75] on div "# Find a path around the broken bridge. # Then move to the market - point 6. he…" at bounding box center [622, 187] width 208 height 318
click at [661, 55] on div "# Find a path around the broken bridge. # Then move to the market - point 6. he…" at bounding box center [622, 187] width 208 height 318
click at [640, 82] on div "# Find a path around the broken bridge. # Then move to the market - point 6. he…" at bounding box center [622, 187] width 208 height 318
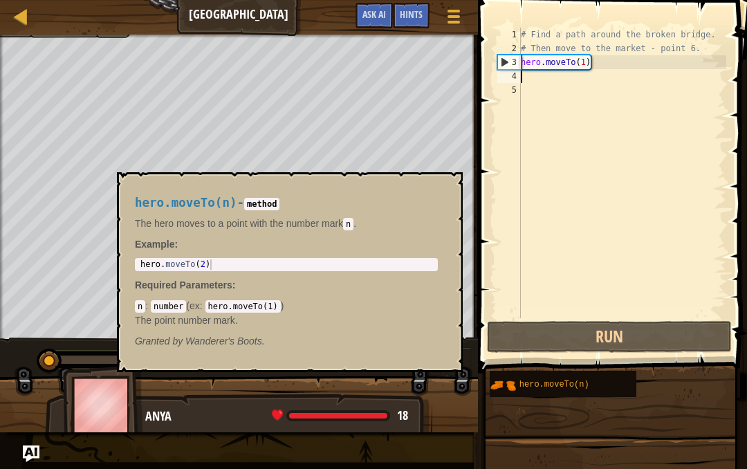
click at [597, 391] on div "hero.moveTo(n)" at bounding box center [572, 384] width 113 height 26
click at [603, 102] on div "# Find a path around the broken bridge. # Then move to the market - point 6. he…" at bounding box center [622, 187] width 208 height 318
click at [448, 195] on button "×" at bounding box center [447, 187] width 11 height 19
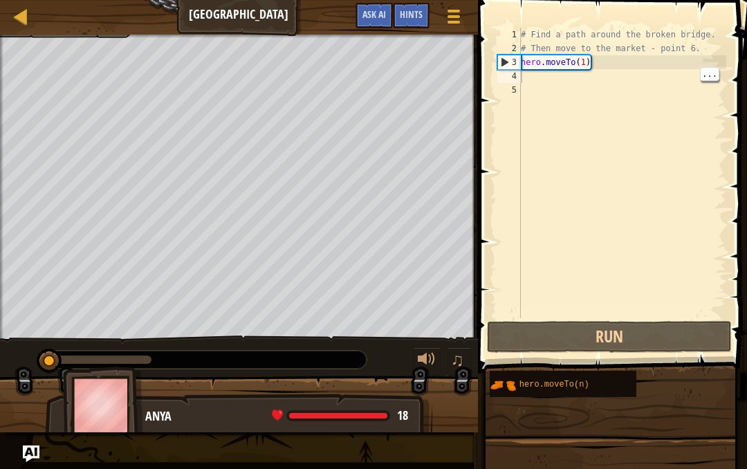
click at [628, 80] on div "# Find a path around the broken bridge. # Then move to the market - point 6. he…" at bounding box center [622, 187] width 208 height 318
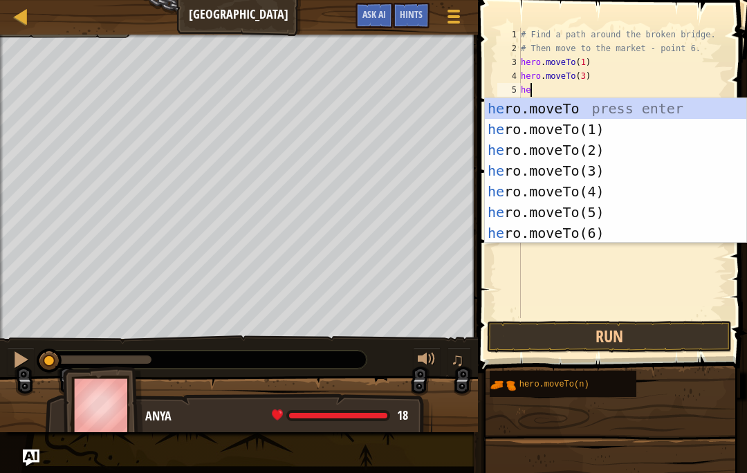
scroll to position [15, 29]
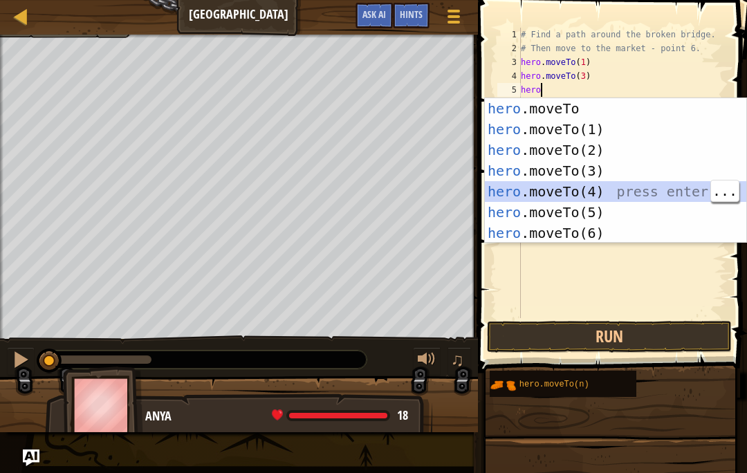
type textarea "abcde fg"
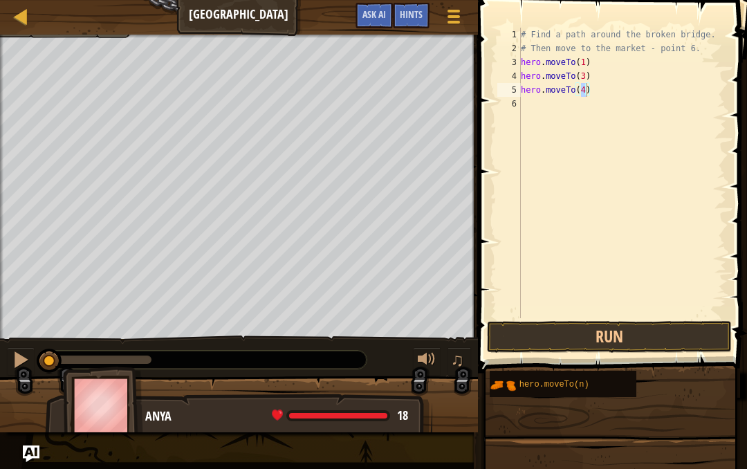
click at [20, 360] on div at bounding box center [21, 360] width 18 height 18
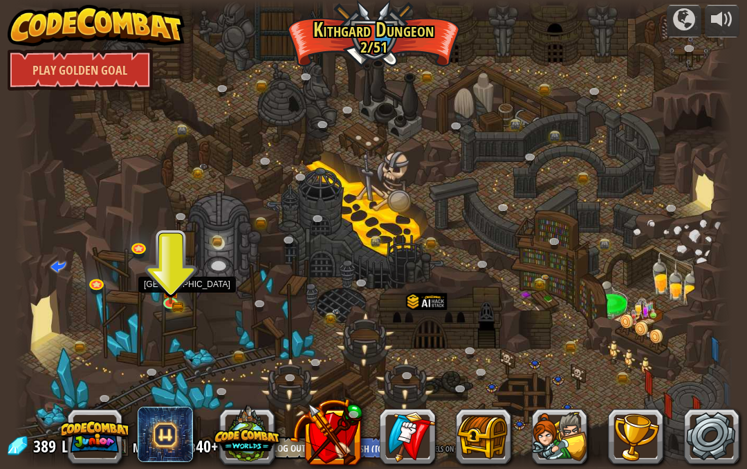
click at [186, 302] on link at bounding box center [172, 304] width 28 height 21
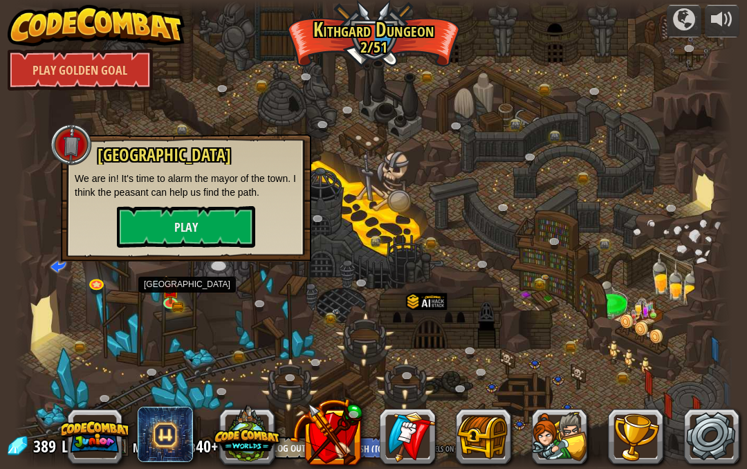
click at [128, 234] on button "Play" at bounding box center [186, 227] width 138 height 42
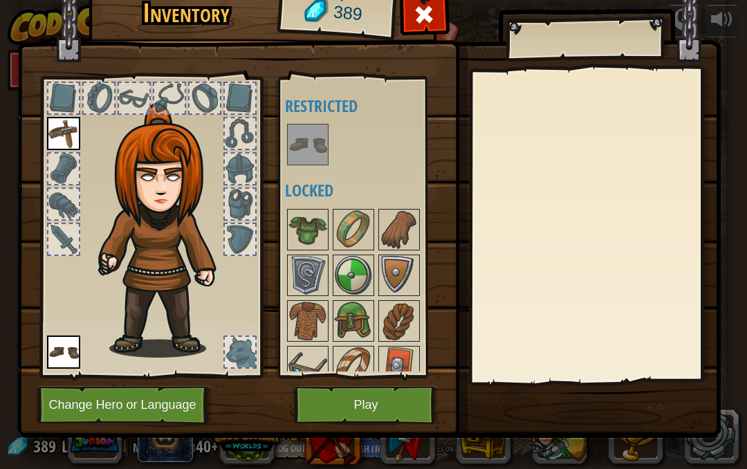
click at [328, 407] on button "Play" at bounding box center [366, 405] width 145 height 38
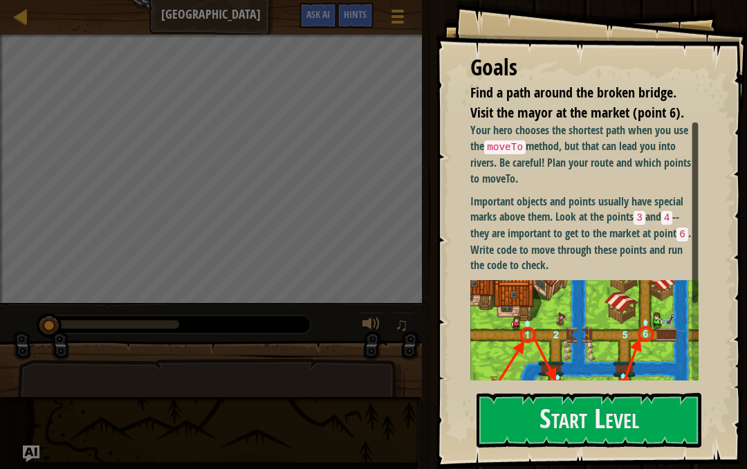
click at [528, 393] on button "Start Level" at bounding box center [589, 420] width 225 height 55
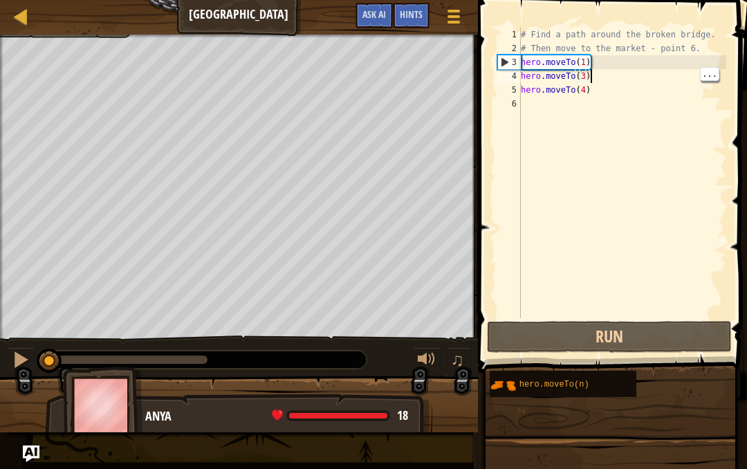
click at [657, 78] on div "# Find a path around the broken bridge. # Then move to the market - point 6. he…" at bounding box center [622, 187] width 208 height 318
click at [660, 95] on div "# Find a path around the broken bridge. # Then move to the market - point 6. he…" at bounding box center [622, 187] width 208 height 318
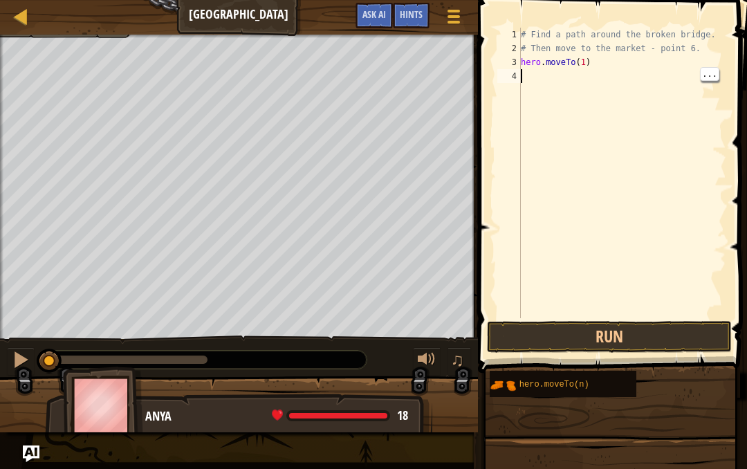
click at [595, 60] on div "# Find a path around the broken bridge. # Then move to the market - point 6. he…" at bounding box center [622, 187] width 208 height 318
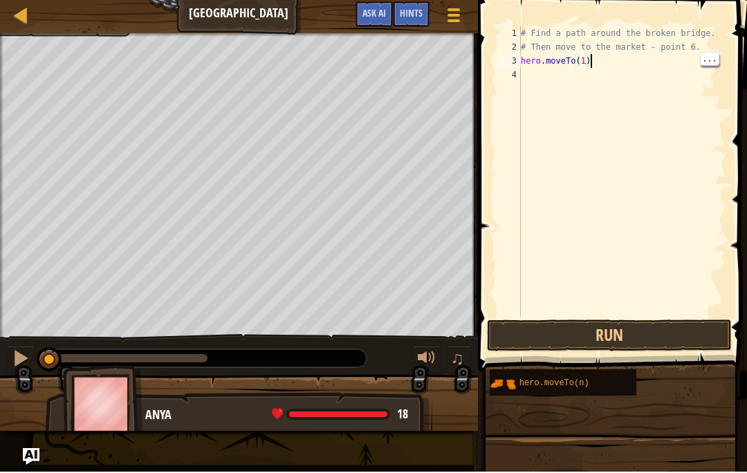
click at [576, 75] on div "# Find a path around the broken bridge. # Then move to the market - point 6. he…" at bounding box center [622, 187] width 208 height 318
type textarea "abcde fg"
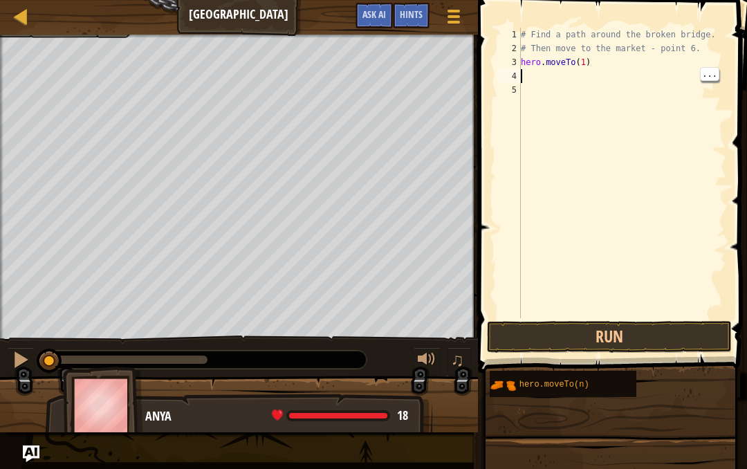
click at [683, 73] on div "# Find a path around the broken bridge. # Then move to the market - point 6. he…" at bounding box center [622, 187] width 208 height 318
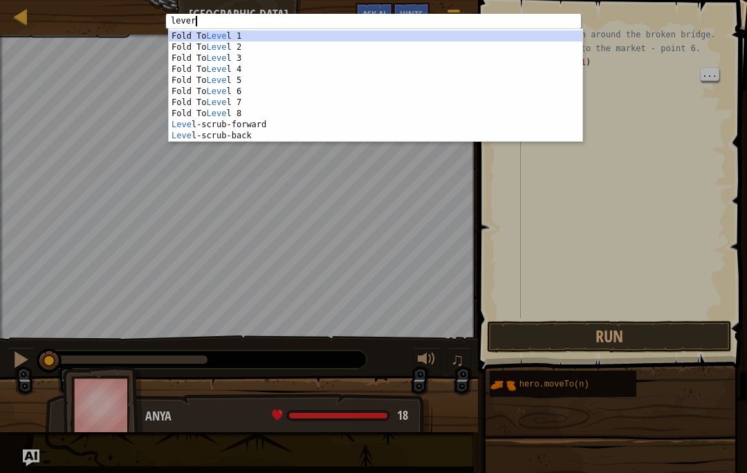
scroll to position [12, 29]
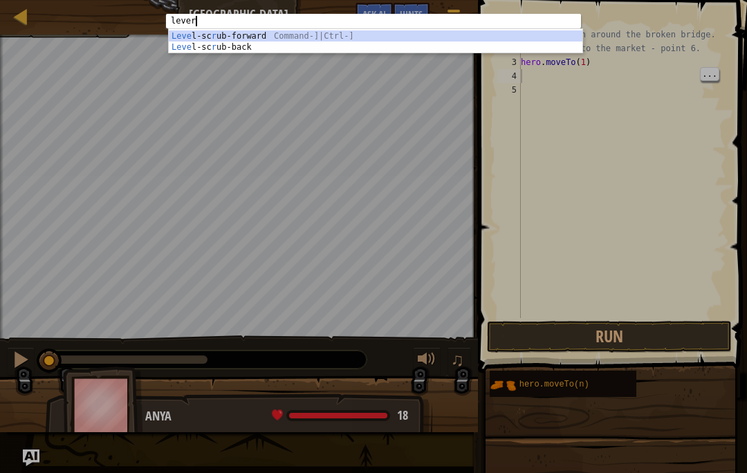
type textarea "abcde fg"
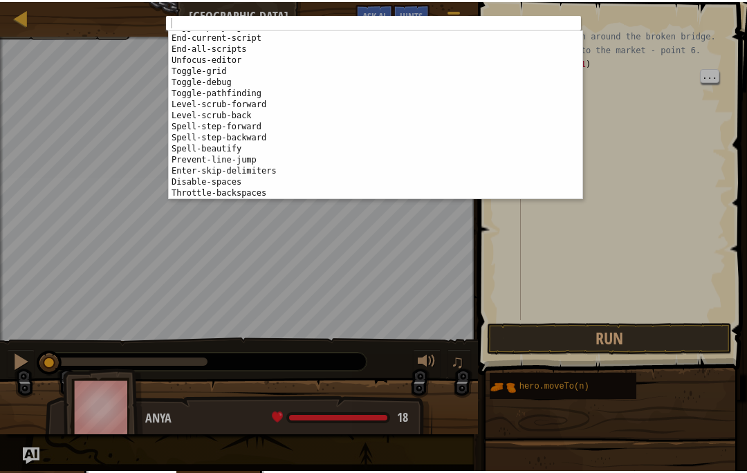
scroll to position [1361, 0]
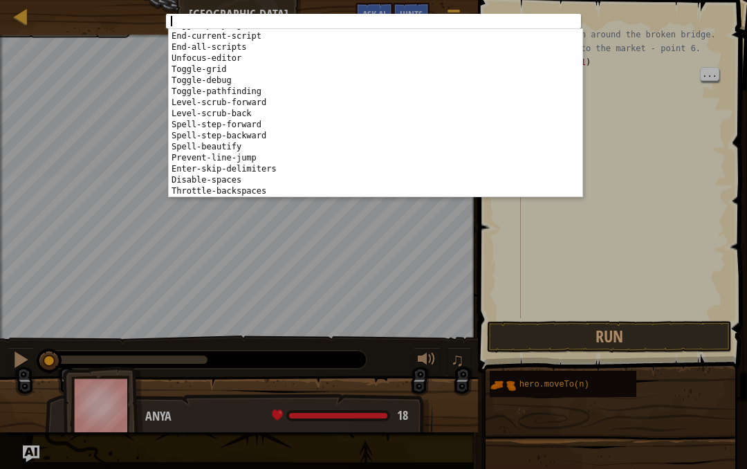
click at [118, 96] on div "abcde fg 1 הההההההההההההההההההההההההההההההההההההההההההההההההההההההההההההההההההה…" at bounding box center [373, 234] width 747 height 469
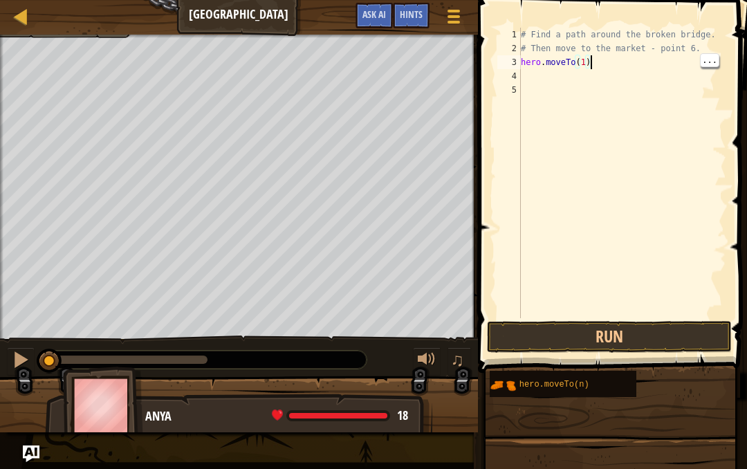
click at [651, 58] on div "# Find a path around the broken bridge. # Then move to the market - point 6. he…" at bounding box center [622, 187] width 208 height 318
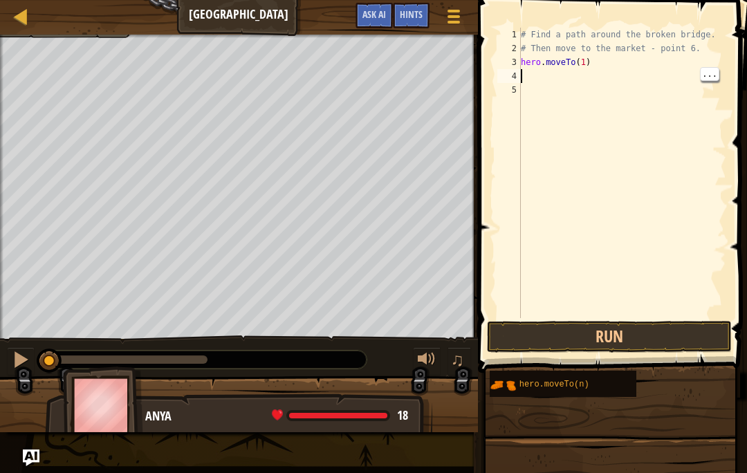
click at [598, 82] on div "# Find a path around the broken bridge. # Then move to the market - point 6. he…" at bounding box center [622, 187] width 208 height 318
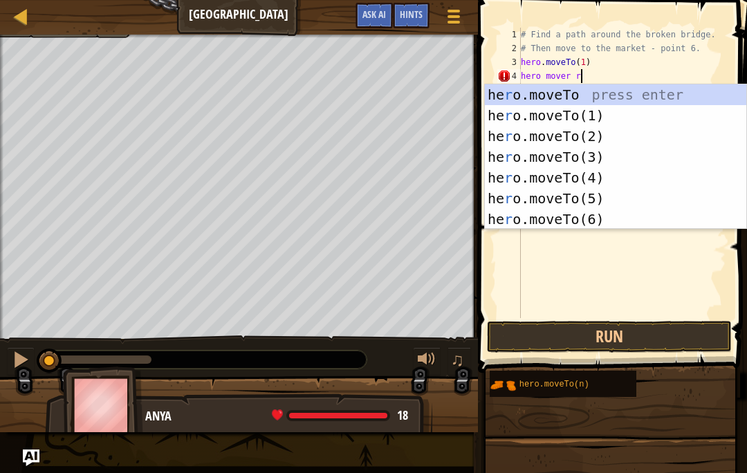
scroll to position [15, 19]
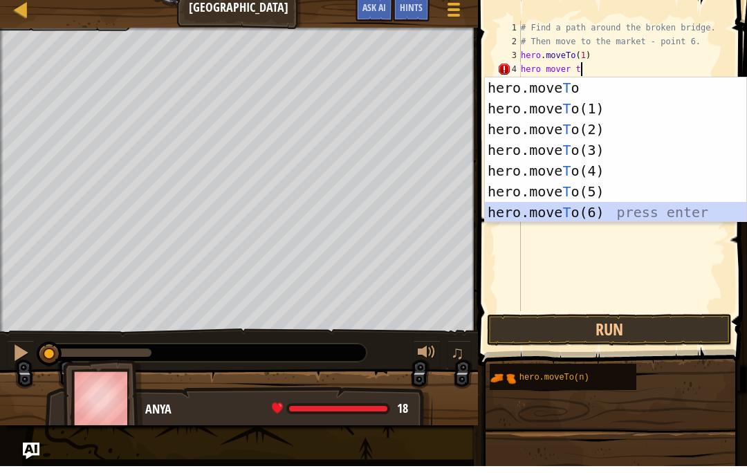
click at [640, 133] on div "hero.move T o press enter hero.move T o(1) press enter hero.move T o(2) press e…" at bounding box center [615, 177] width 261 height 187
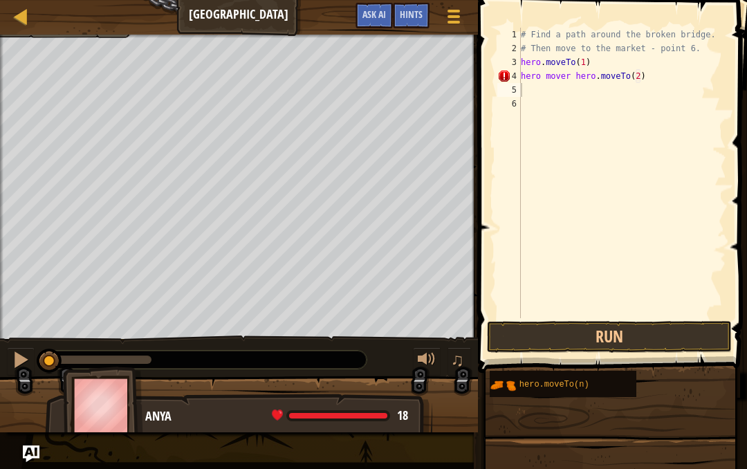
click at [646, 329] on button "Run" at bounding box center [609, 337] width 245 height 32
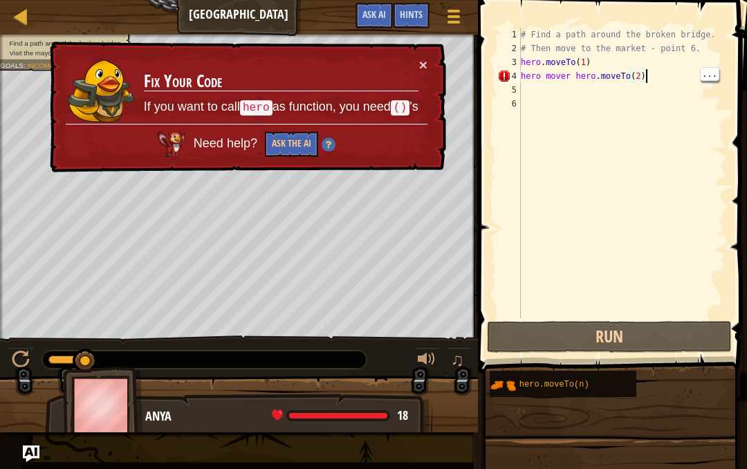
click at [700, 76] on div "Select All Paste Undo Find Pallete ..." at bounding box center [709, 74] width 19 height 14
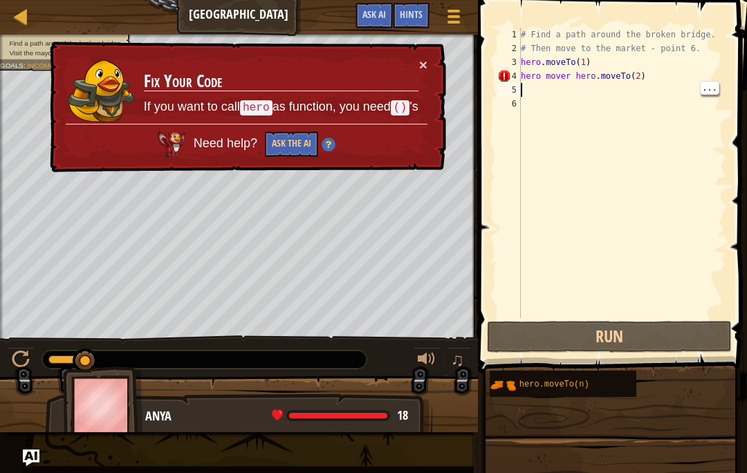
click at [647, 84] on div "# Find a path around the broken bridge. # Then move to the market - point 6. he…" at bounding box center [622, 187] width 208 height 318
click at [674, 68] on div "# Find a path around the broken bridge. # Then move to the market - point 6. he…" at bounding box center [622, 187] width 208 height 318
click at [666, 77] on div "# Find a path around the broken bridge. # Then move to the market - point 6. he…" at bounding box center [622, 187] width 208 height 318
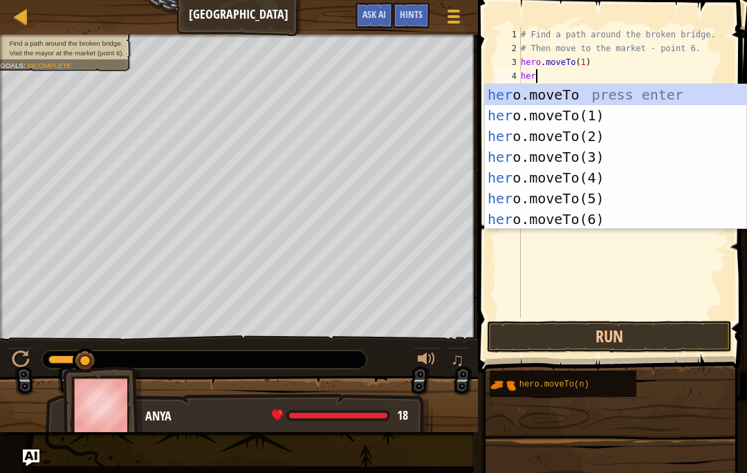
scroll to position [15, 34]
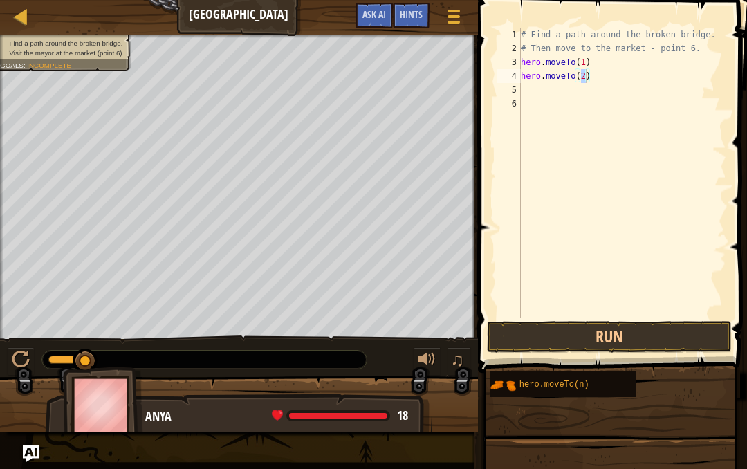
click at [642, 346] on button "Run" at bounding box center [609, 337] width 245 height 32
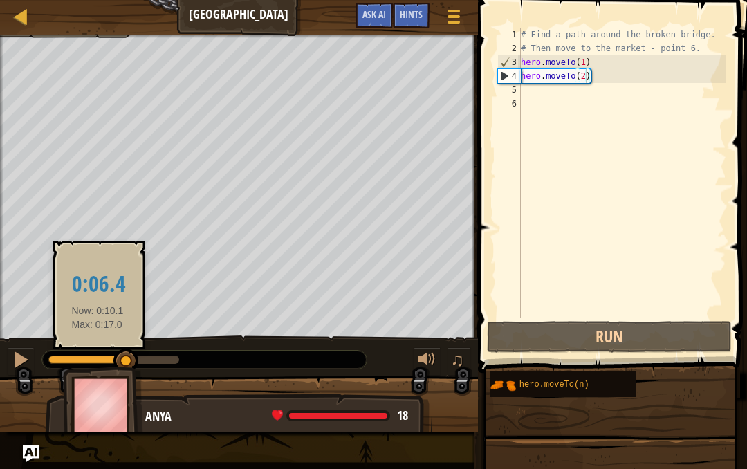
click at [98, 360] on div at bounding box center [87, 360] width 78 height 8
click at [106, 360] on div at bounding box center [84, 360] width 73 height 8
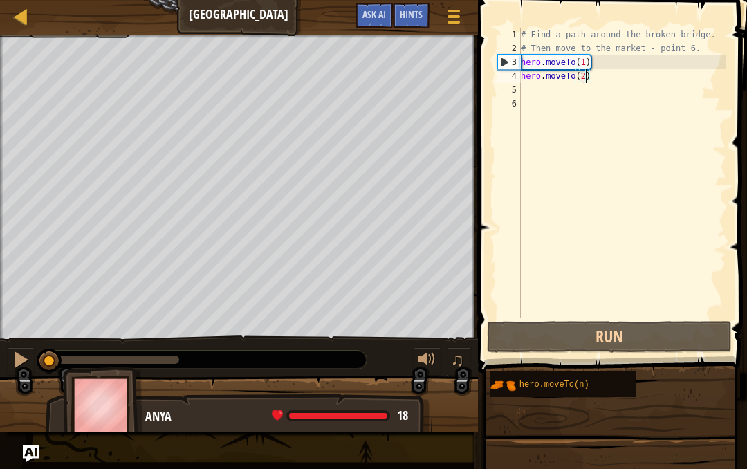
click at [26, 367] on div at bounding box center [21, 360] width 18 height 18
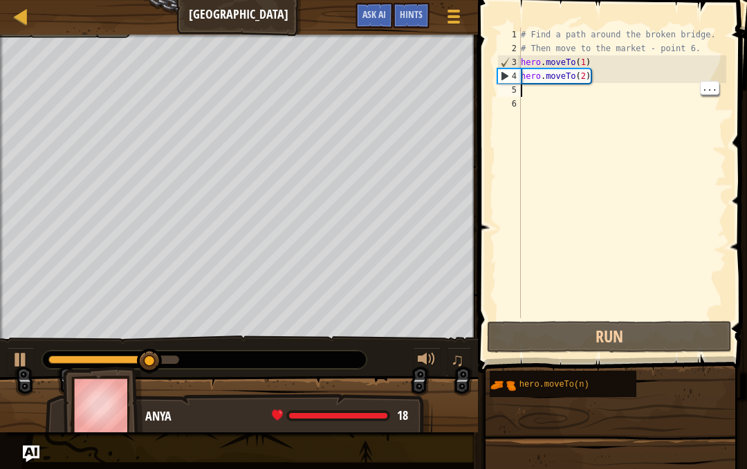
click at [646, 87] on div "# Find a path around the broken bridge. # Then move to the market - point 6. he…" at bounding box center [622, 187] width 208 height 318
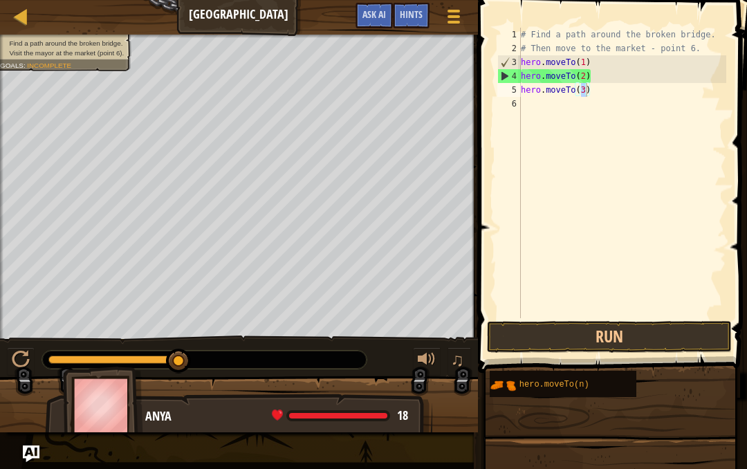
click at [621, 329] on button "Run" at bounding box center [609, 337] width 245 height 32
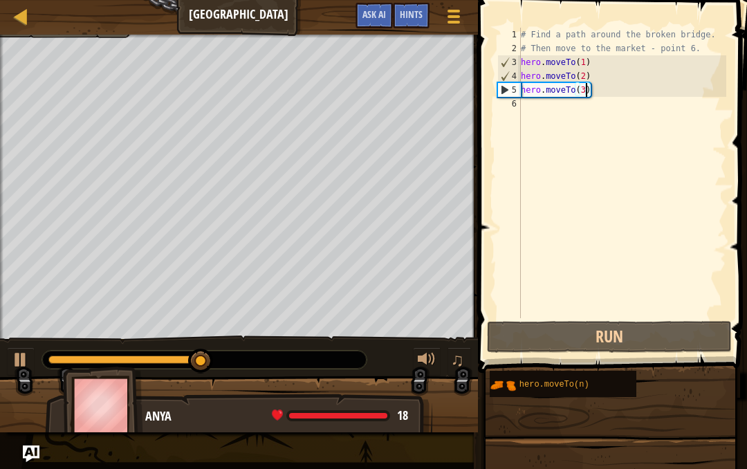
click at [430, 354] on div at bounding box center [427, 360] width 18 height 18
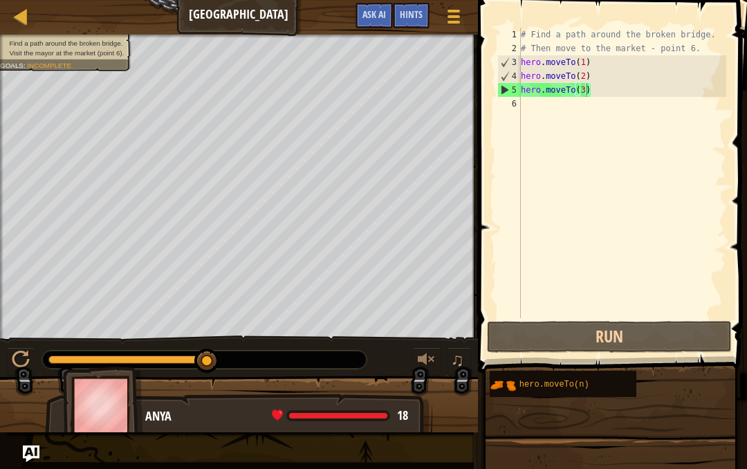
click at [432, 360] on div at bounding box center [427, 360] width 18 height 18
click at [585, 102] on div "# Find a path around the broken bridge. # Then move to the market - point 6. he…" at bounding box center [622, 187] width 208 height 318
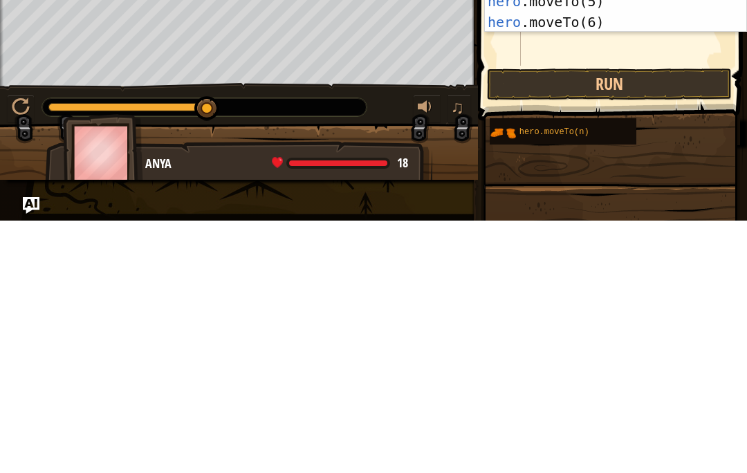
scroll to position [1, 0]
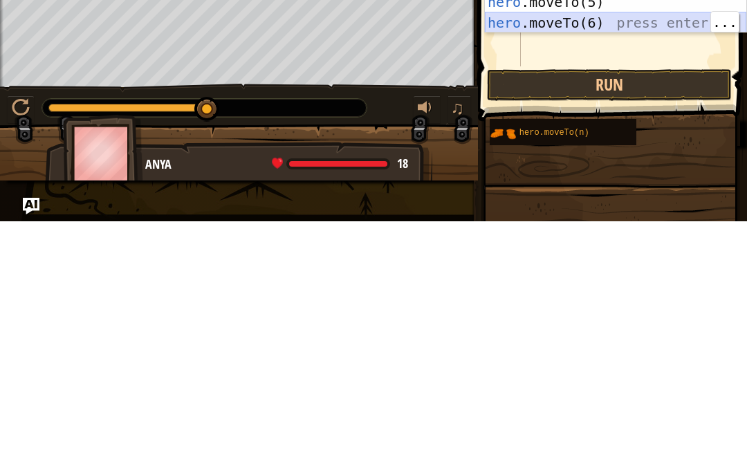
click at [675, 140] on div "hero .moveTo press enter hero .moveTo(1) press enter hero .moveTo(2) press ente…" at bounding box center [615, 233] width 261 height 187
type textarea "abcde fg"
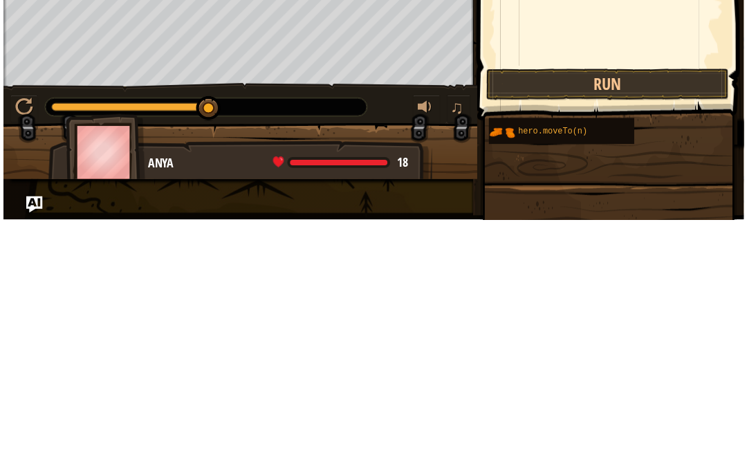
scroll to position [0, 0]
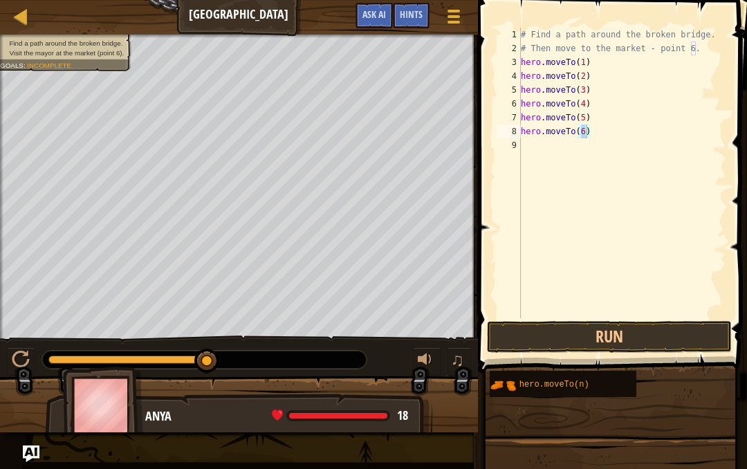
click at [676, 341] on button "Run" at bounding box center [609, 337] width 245 height 32
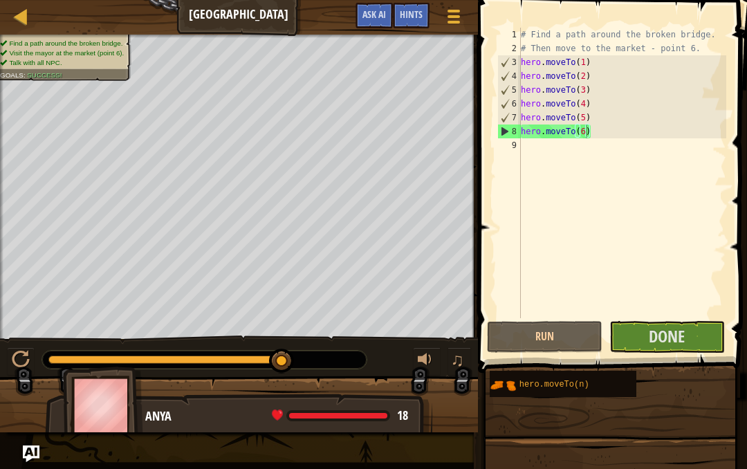
click at [692, 338] on button "Done" at bounding box center [667, 337] width 116 height 32
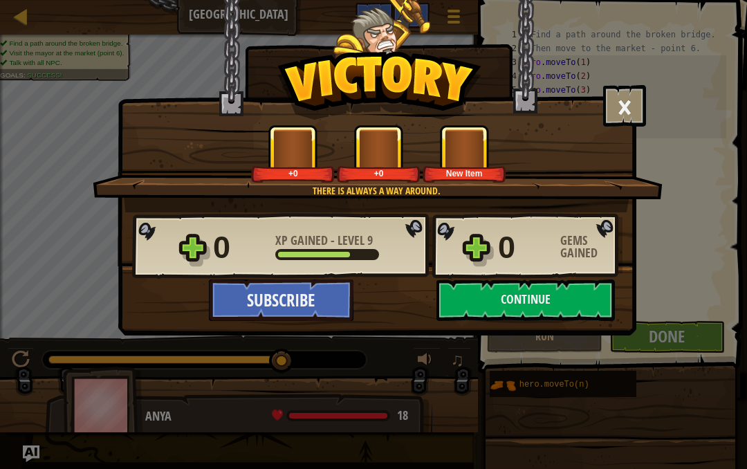
click at [580, 303] on button "Continue" at bounding box center [526, 300] width 178 height 42
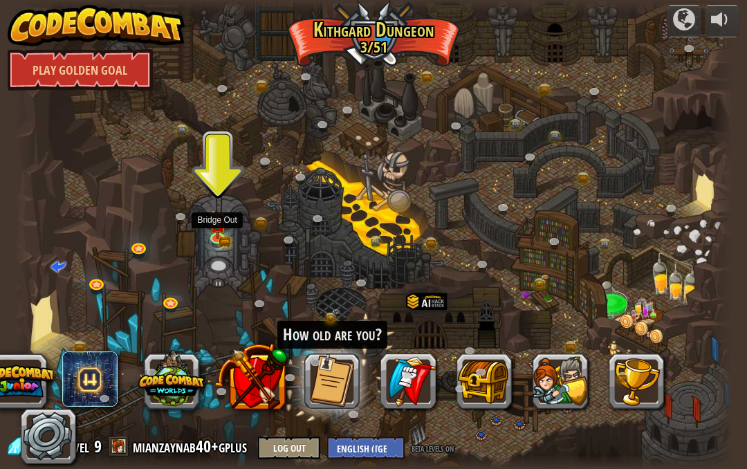
click at [217, 231] on img at bounding box center [217, 225] width 17 height 28
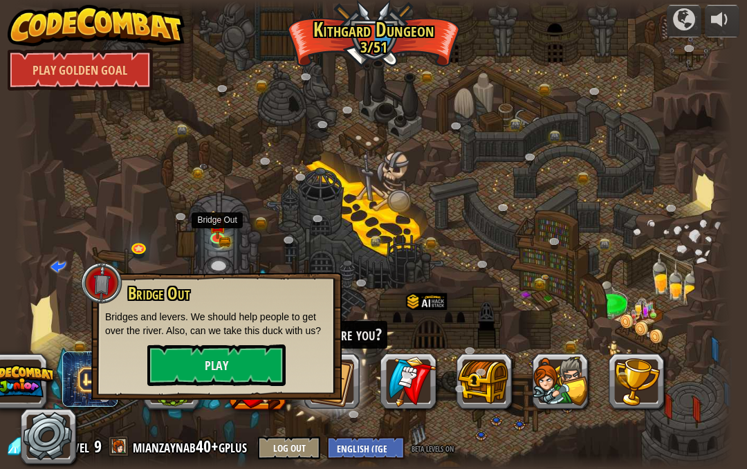
click at [165, 363] on button "Play" at bounding box center [216, 366] width 138 height 42
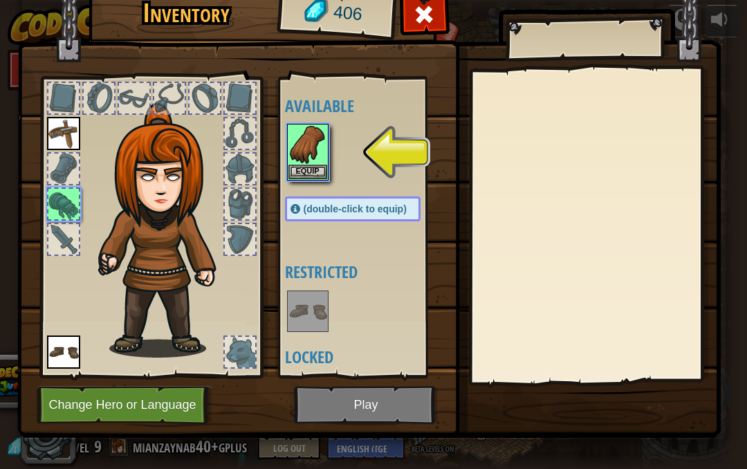
click at [313, 187] on div "Available Equip Equip (double-click to equip) Restricted Locked" at bounding box center [366, 227] width 163 height 288
click at [299, 176] on button "Equip" at bounding box center [307, 172] width 39 height 15
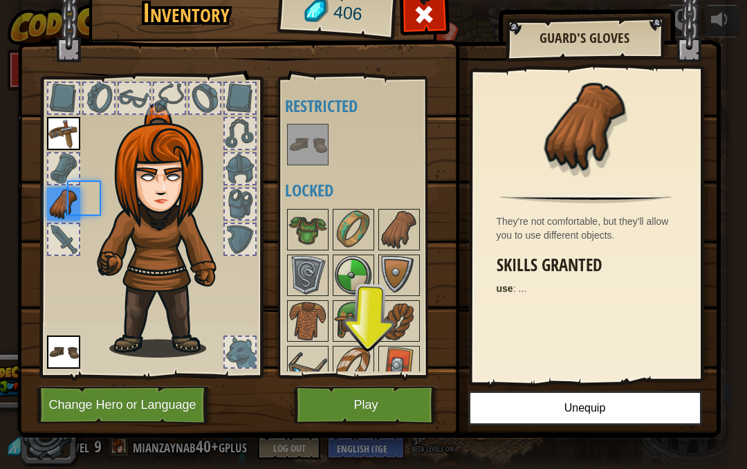
click at [295, 170] on div "Available Equip Equip (double-click to equip) Restricted Locked" at bounding box center [366, 227] width 163 height 288
click at [313, 410] on button "Play" at bounding box center [366, 405] width 145 height 38
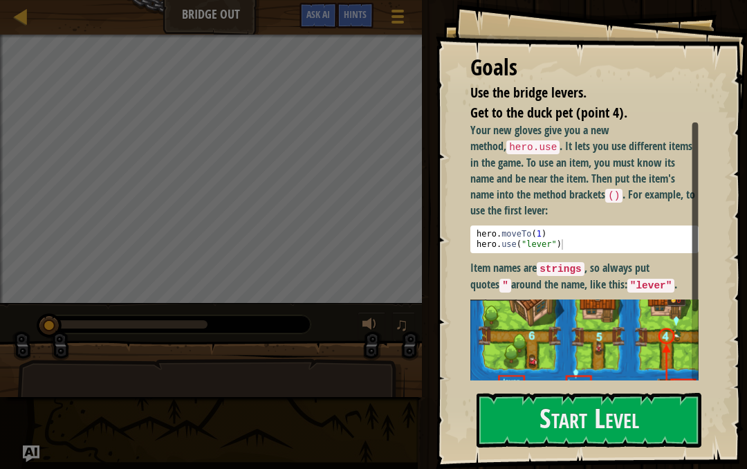
click at [633, 418] on button "Start Level" at bounding box center [589, 420] width 225 height 55
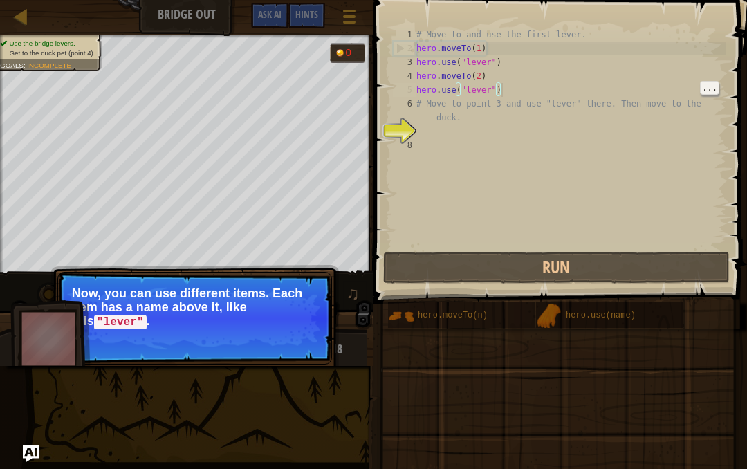
click at [655, 263] on button "Run" at bounding box center [556, 268] width 347 height 32
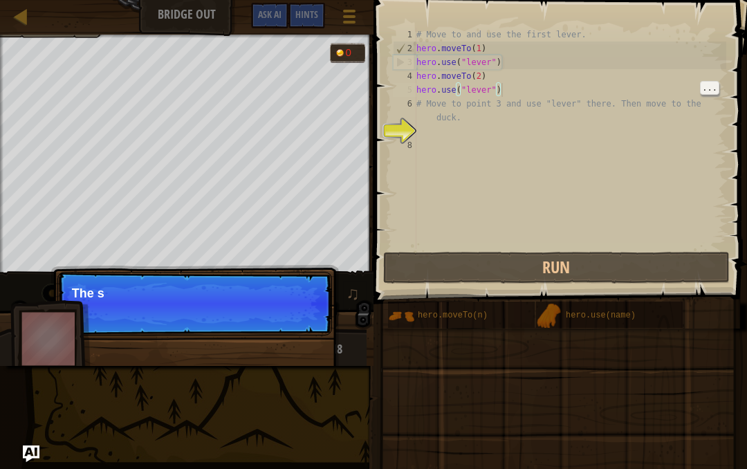
scroll to position [15, 14]
